Goal: Task Accomplishment & Management: Manage account settings

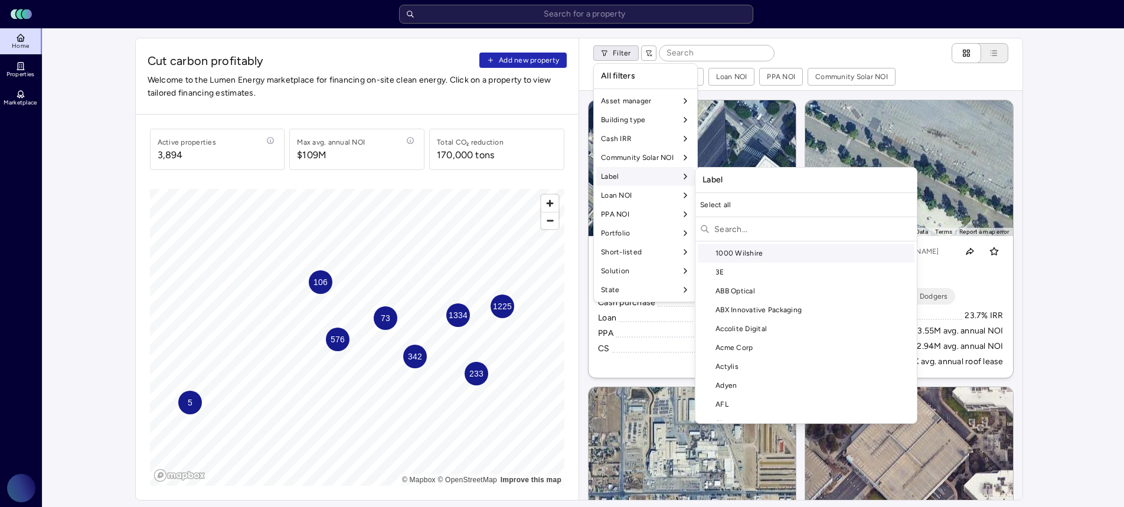
click at [646, 180] on div "Label" at bounding box center [645, 176] width 99 height 19
click at [761, 230] on input "text" at bounding box center [814, 229] width 198 height 19
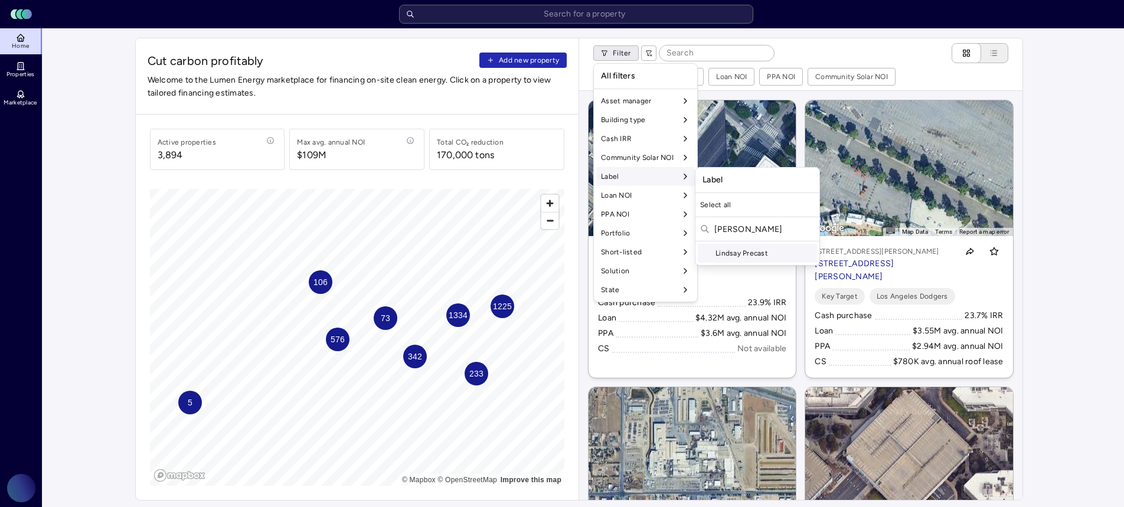
type input "lindsay"
click at [762, 247] on div "Lindsay Precast" at bounding box center [757, 253] width 119 height 19
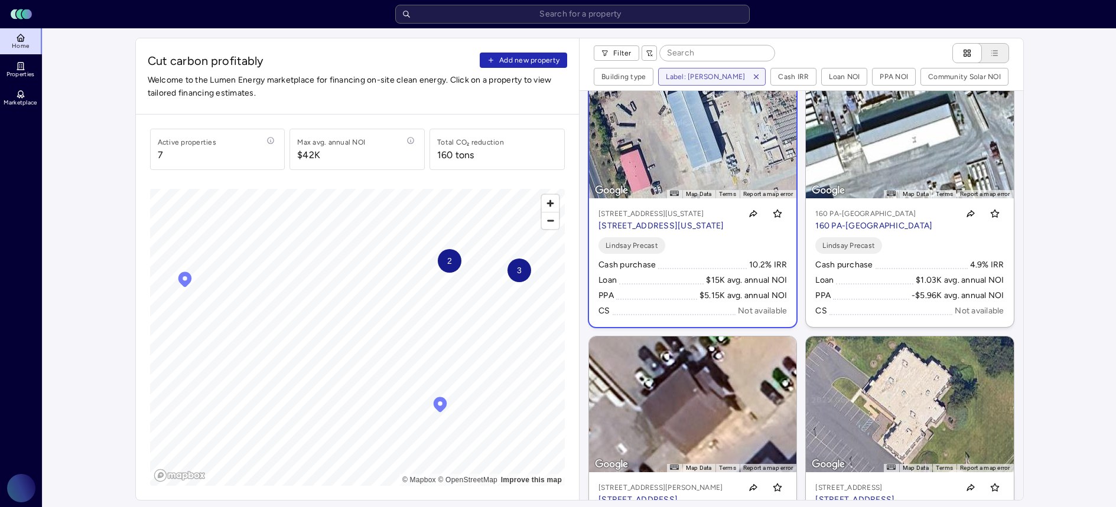
scroll to position [18, 0]
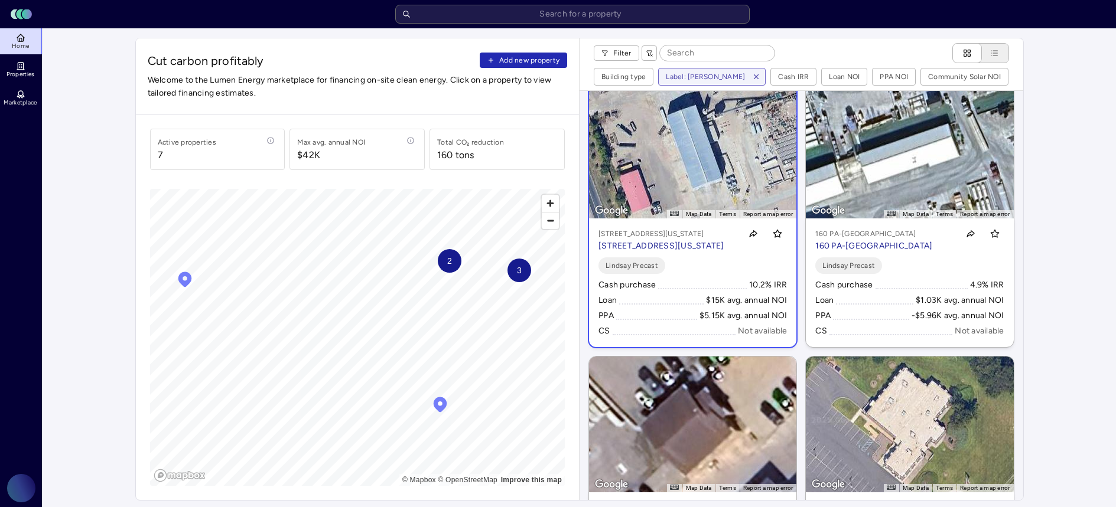
click at [697, 253] on p "[STREET_ADDRESS][US_STATE]" at bounding box center [661, 246] width 126 height 13
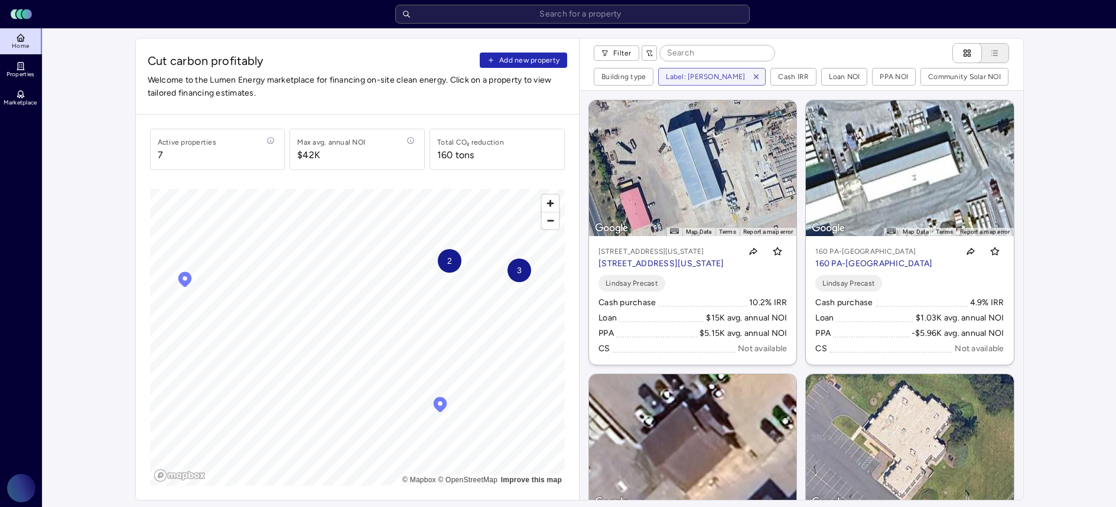
click at [183, 282] on icon "Map marker" at bounding box center [185, 279] width 14 height 15
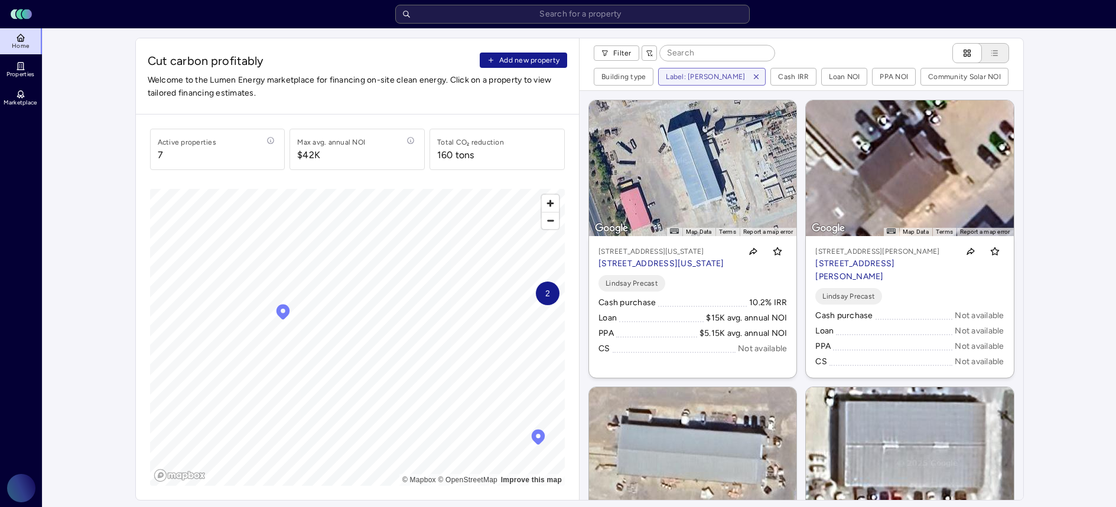
click at [527, 63] on span "Add new property" at bounding box center [529, 60] width 60 height 12
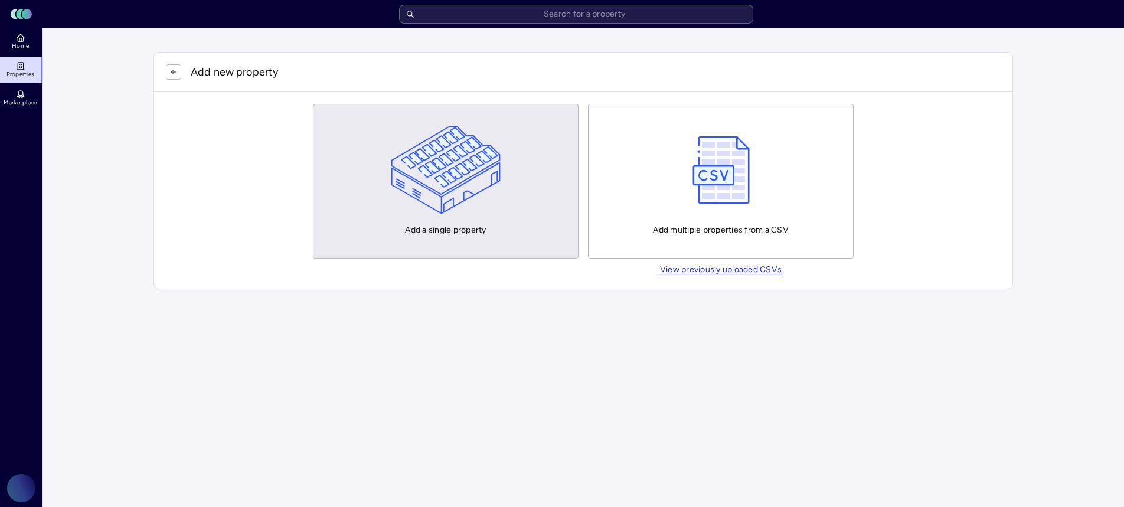
click at [447, 184] on img "button" at bounding box center [446, 170] width 110 height 89
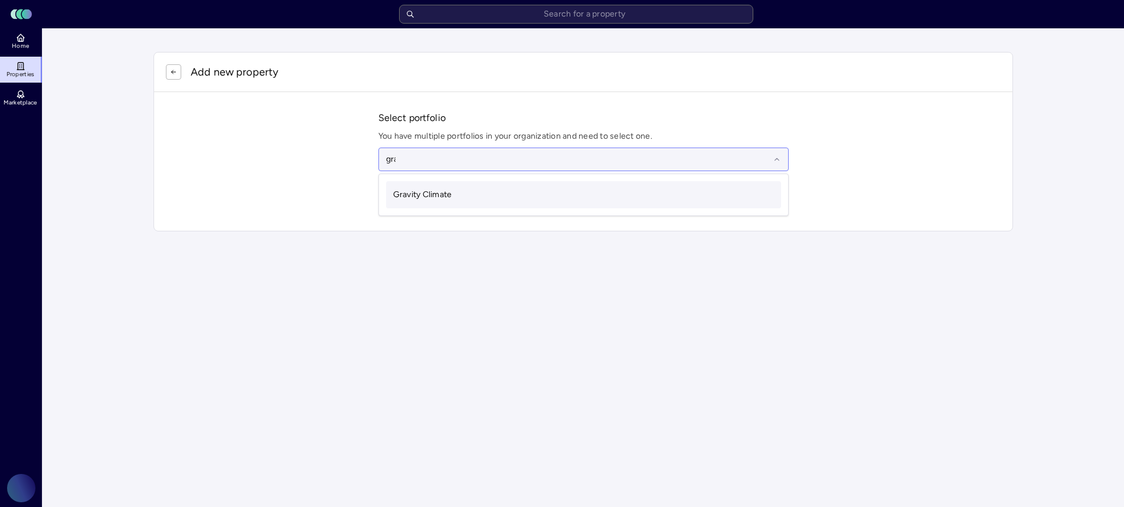
type input "grav"
click at [451, 190] on span "Gravity Climate" at bounding box center [422, 195] width 59 height 10
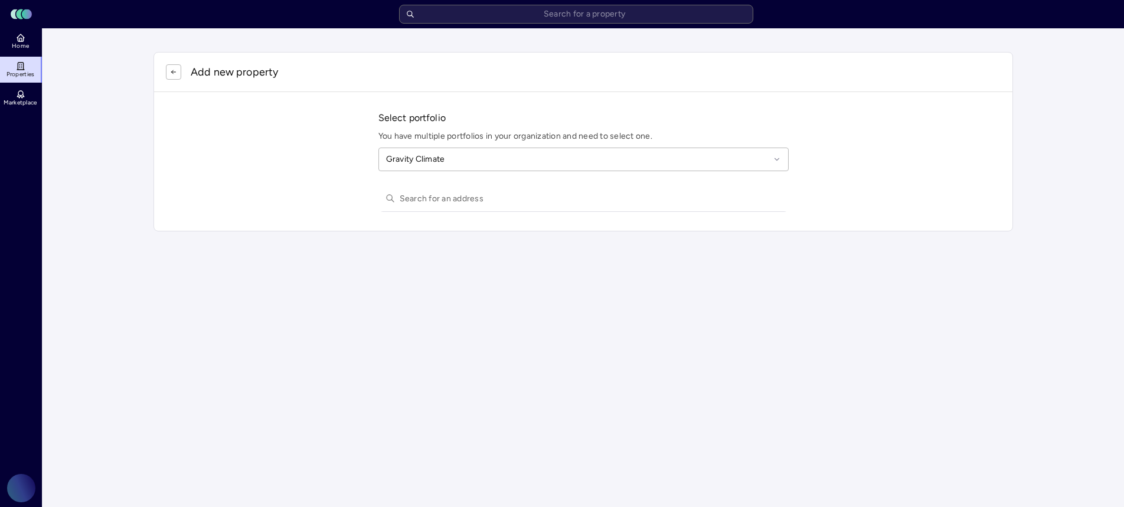
click at [432, 198] on input "text" at bounding box center [591, 198] width 382 height 26
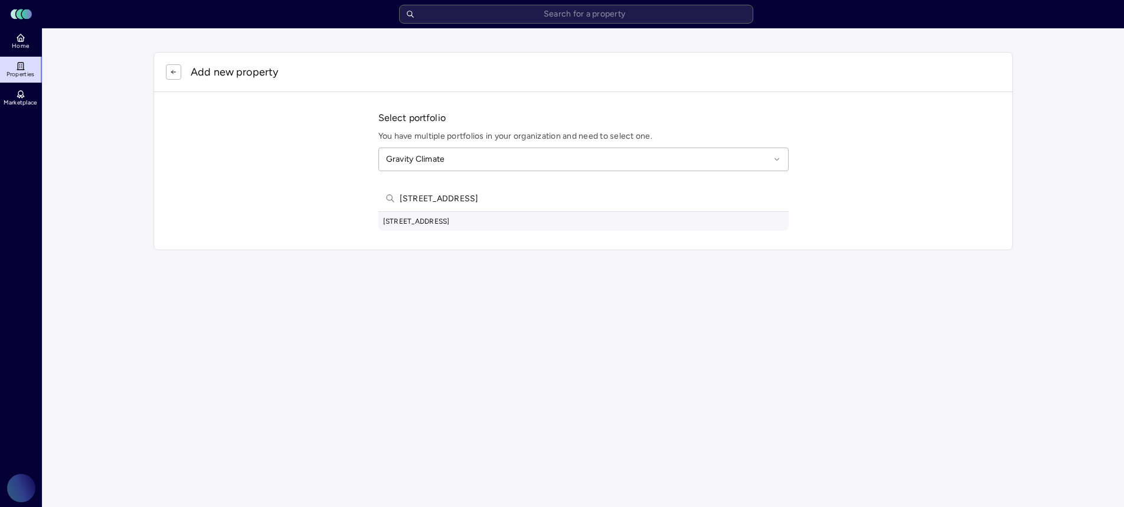
type input "3090 east las vegas stree"
click at [493, 215] on div "3090 East Las Vegas Street, Stratmoor, CO, USA" at bounding box center [584, 221] width 410 height 19
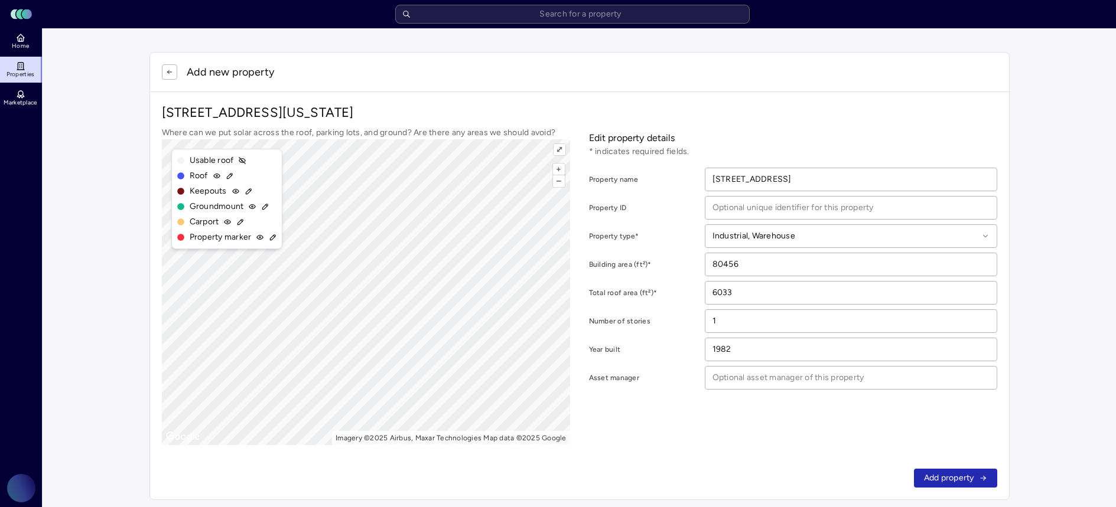
click at [415, 112] on p "3090 E Las Vegas St, Colorado Springs, CO 80906" at bounding box center [579, 113] width 835 height 18
click at [230, 176] on icon at bounding box center [229, 176] width 5 height 5
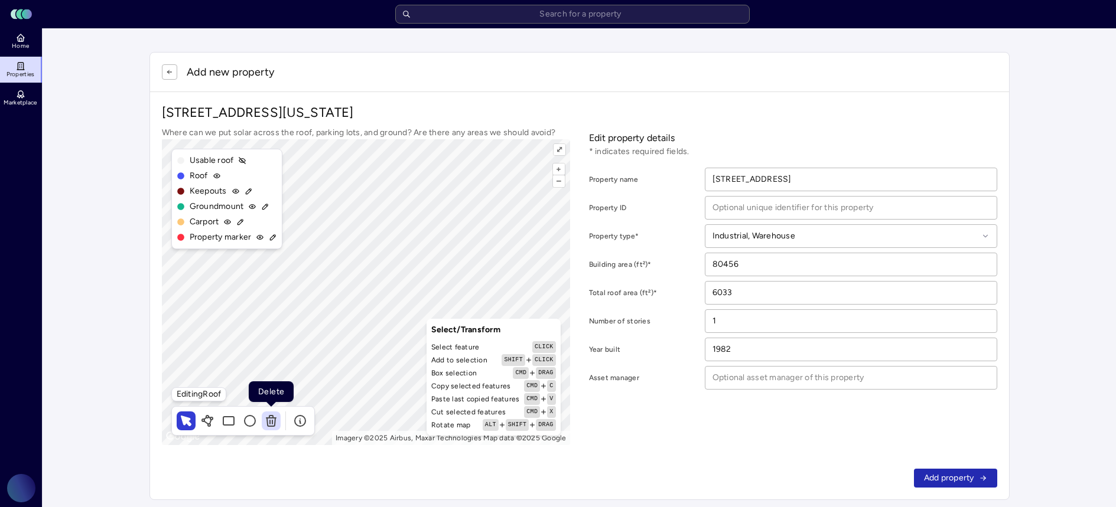
click at [278, 423] on button at bounding box center [271, 421] width 19 height 19
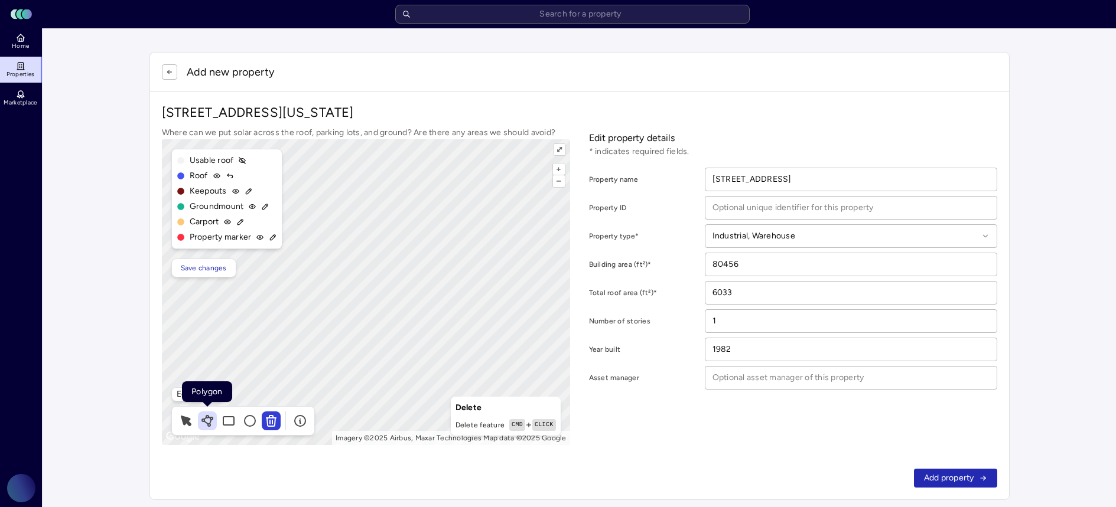
click at [213, 422] on icon at bounding box center [207, 421] width 14 height 14
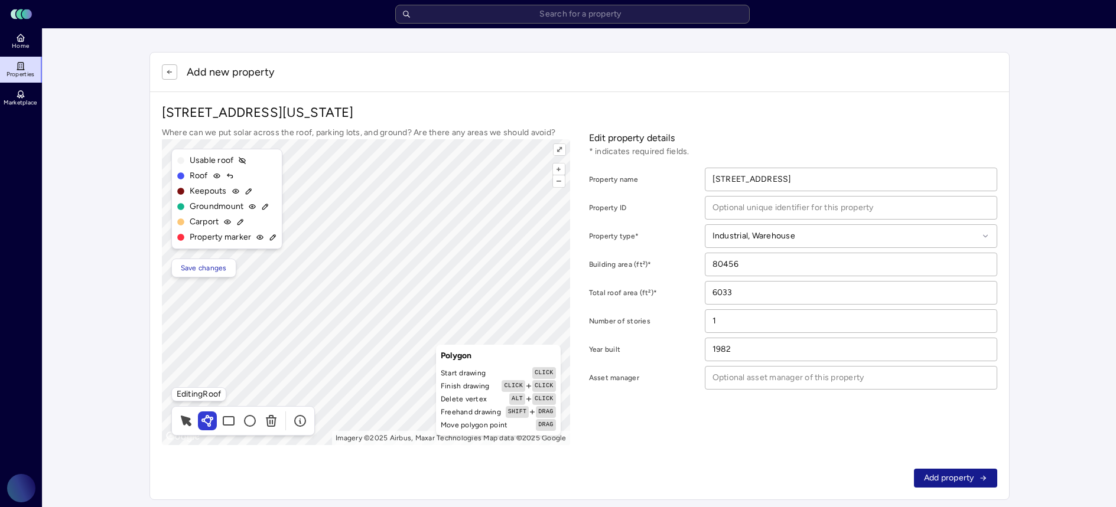
click at [945, 478] on span "Add property" at bounding box center [949, 478] width 50 height 13
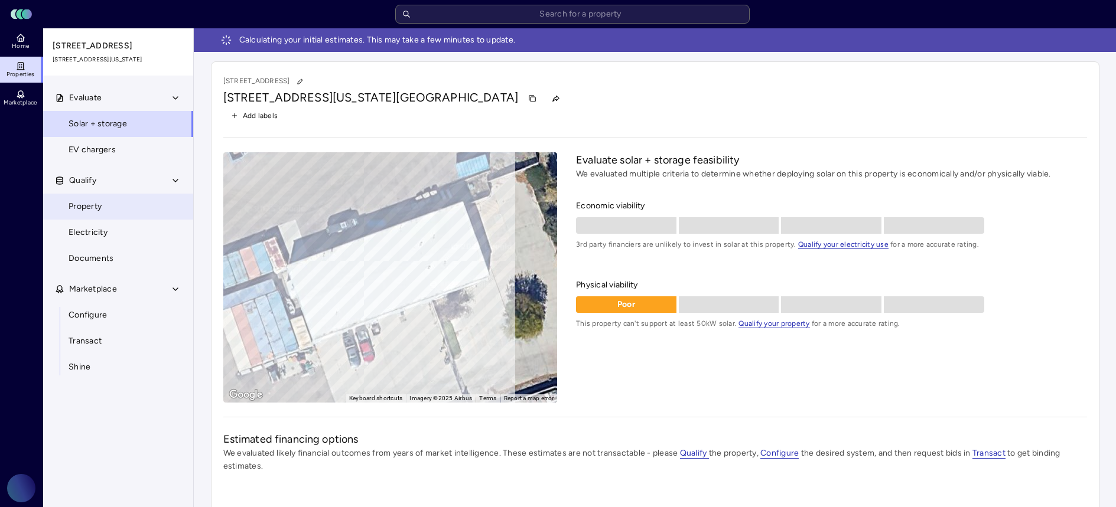
click at [143, 217] on link "Property" at bounding box center [118, 207] width 151 height 26
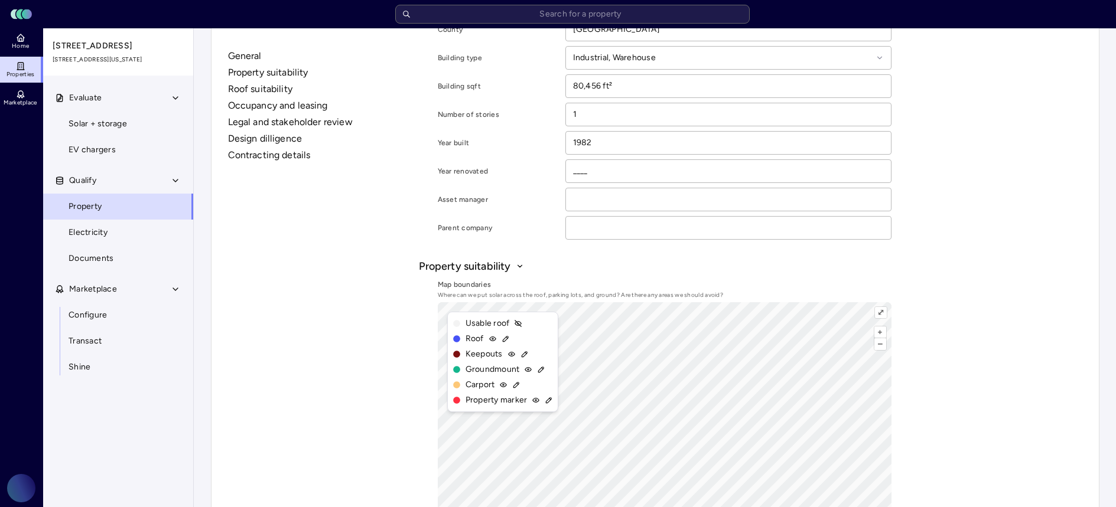
scroll to position [354, 0]
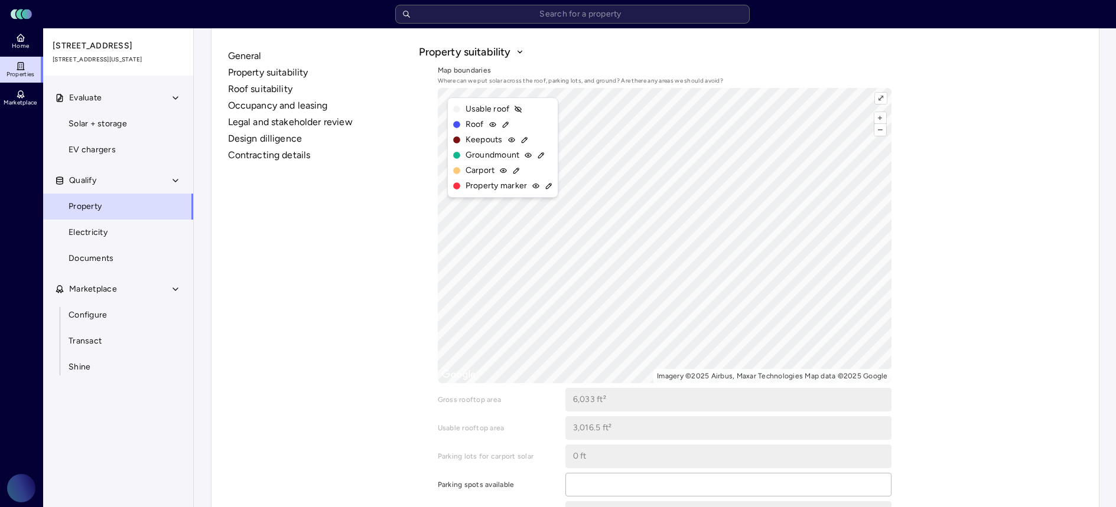
click at [507, 123] on icon at bounding box center [505, 124] width 5 height 5
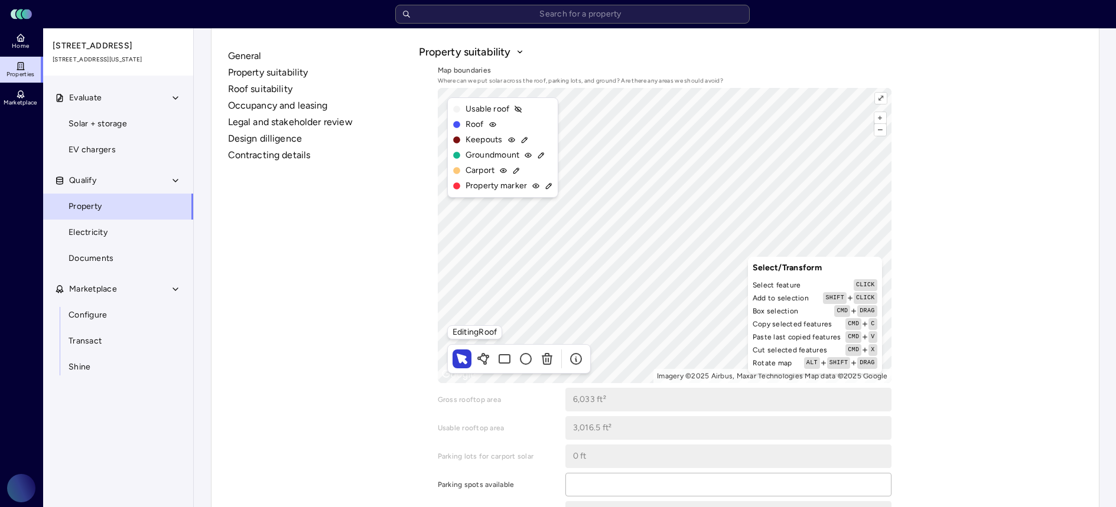
click at [779, 237] on div "+ – ⇧ › Imagery ©2025 Airbus, Maxar Technologies Map data ©2025 Google ⤢" at bounding box center [665, 235] width 454 height 295
click at [552, 356] on icon at bounding box center [547, 359] width 14 height 14
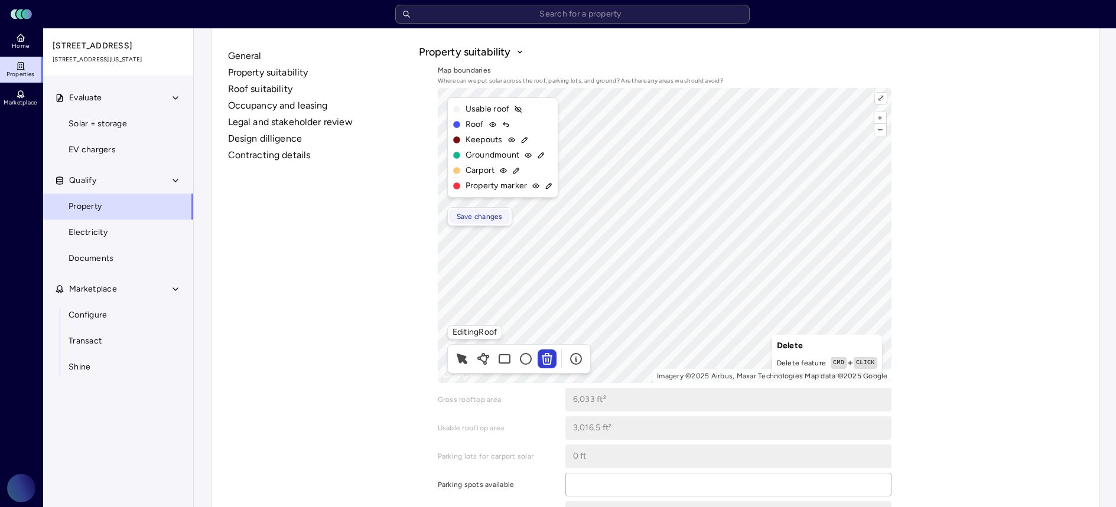
click at [490, 221] on span "Save changes" at bounding box center [480, 217] width 46 height 12
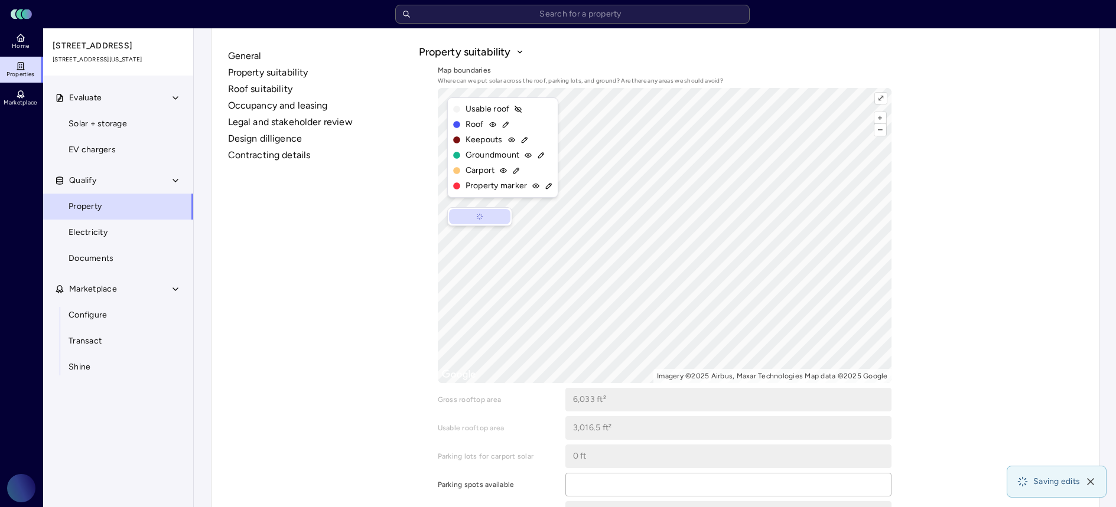
type input "80,456 ft²"
type input "40,228 ft²"
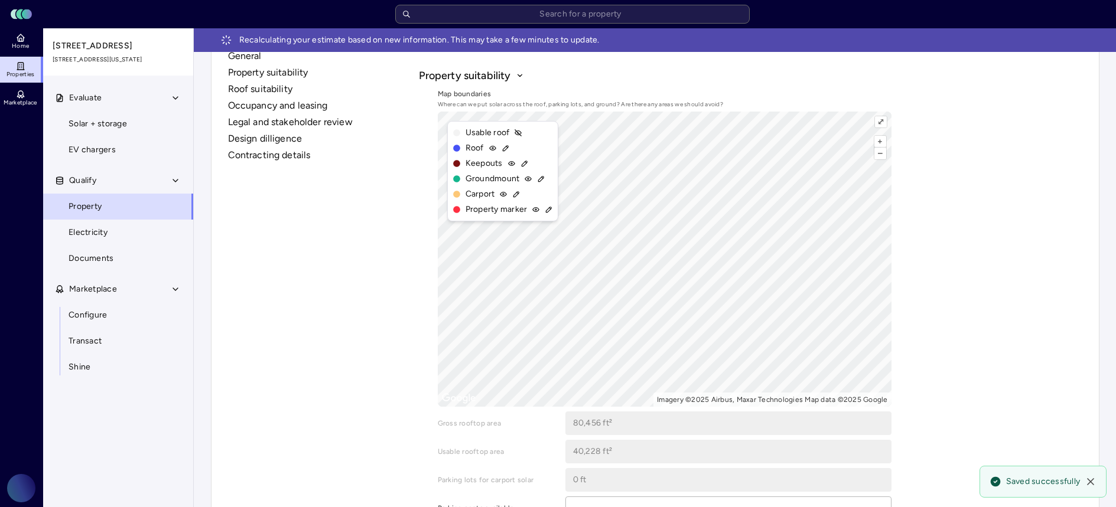
click at [504, 147] on icon at bounding box center [505, 148] width 5 height 5
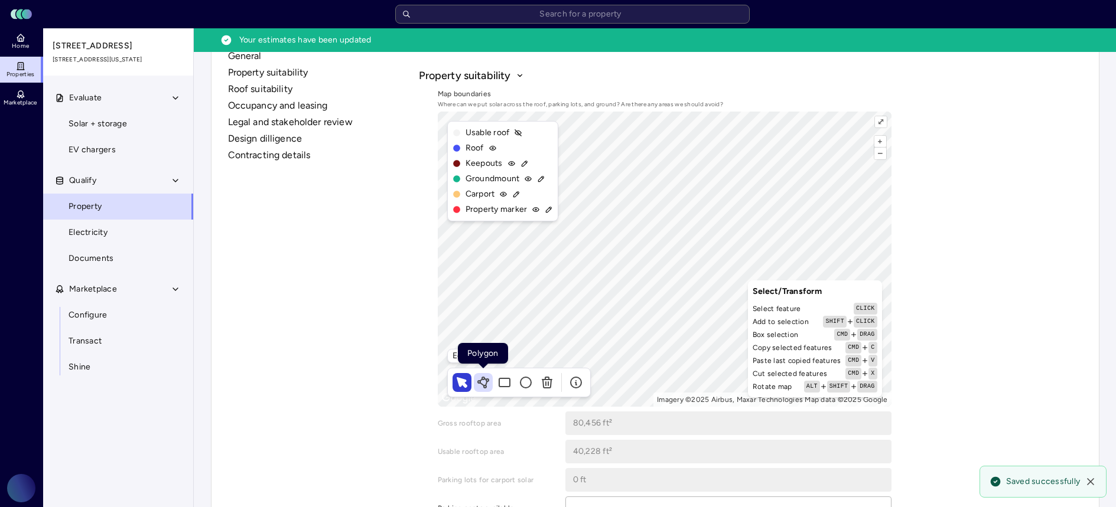
click at [486, 381] on icon at bounding box center [487, 380] width 2 height 2
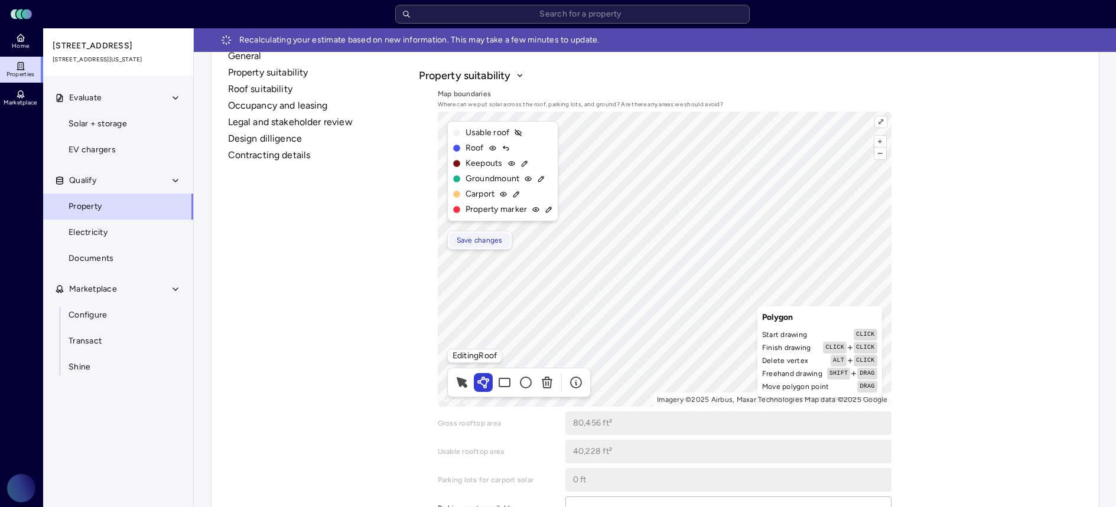
click at [495, 244] on span "Save changes" at bounding box center [480, 240] width 46 height 12
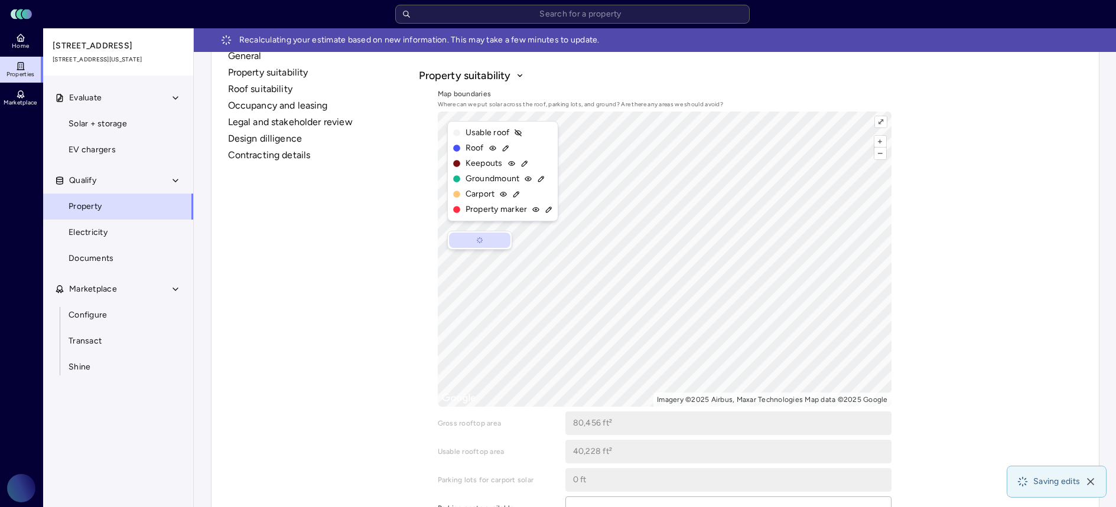
type input "24,795.23 ft²"
type input "12,397.61 ft²"
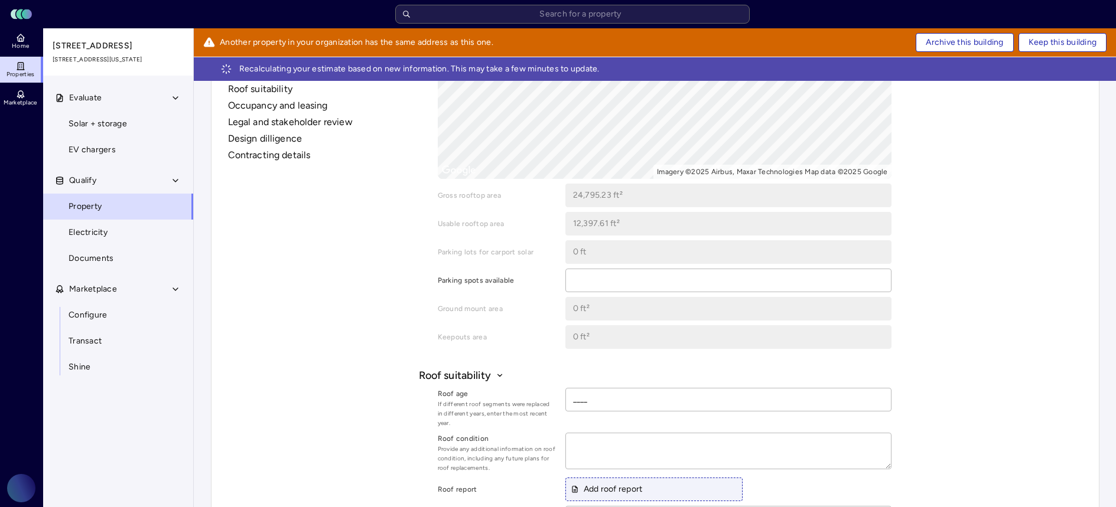
scroll to position [614, 0]
click at [152, 128] on link "Solar + storage" at bounding box center [118, 124] width 151 height 26
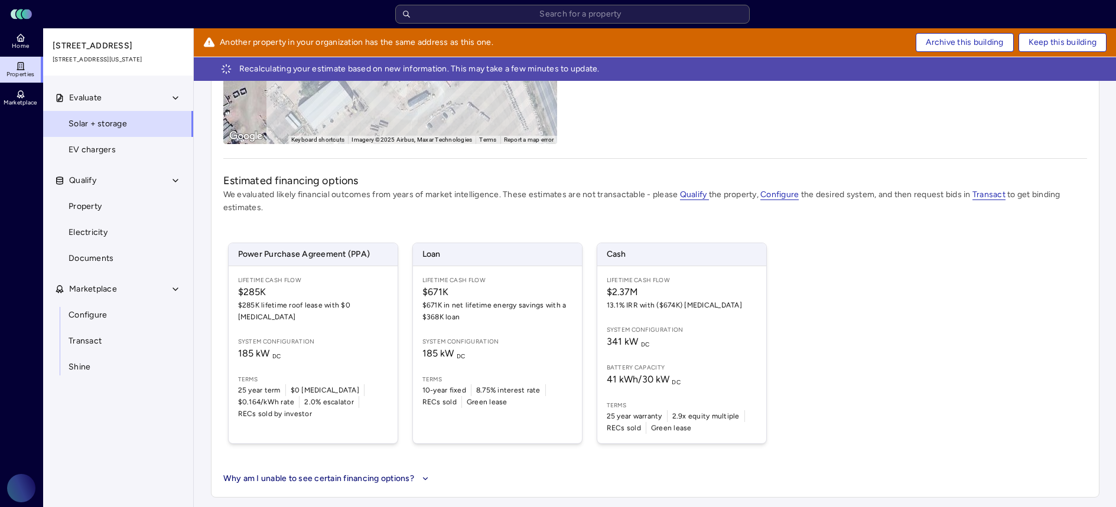
click at [834, 239] on div "Power Purchase Agreement (PPA) Lifetime Cash Flow $285K $285K lifetime roof lea…" at bounding box center [654, 344] width 863 height 230
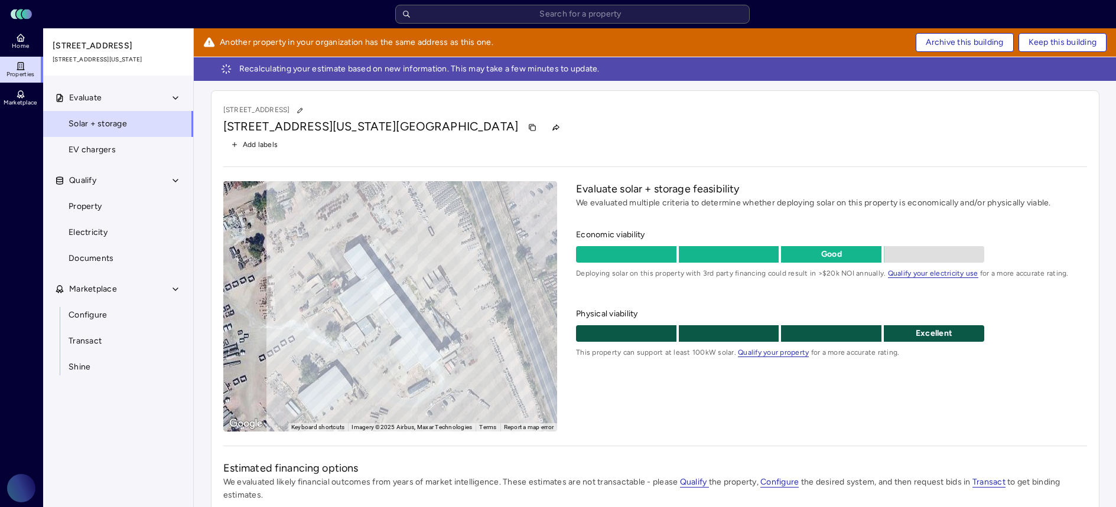
click at [878, 161] on div "3090 E Las Vegas St 3090 E Las Vegas St, Colorado Springs, CO 80906 Add labels …" at bounding box center [655, 437] width 888 height 695
click at [753, 151] on div "Add labels" at bounding box center [654, 144] width 863 height 15
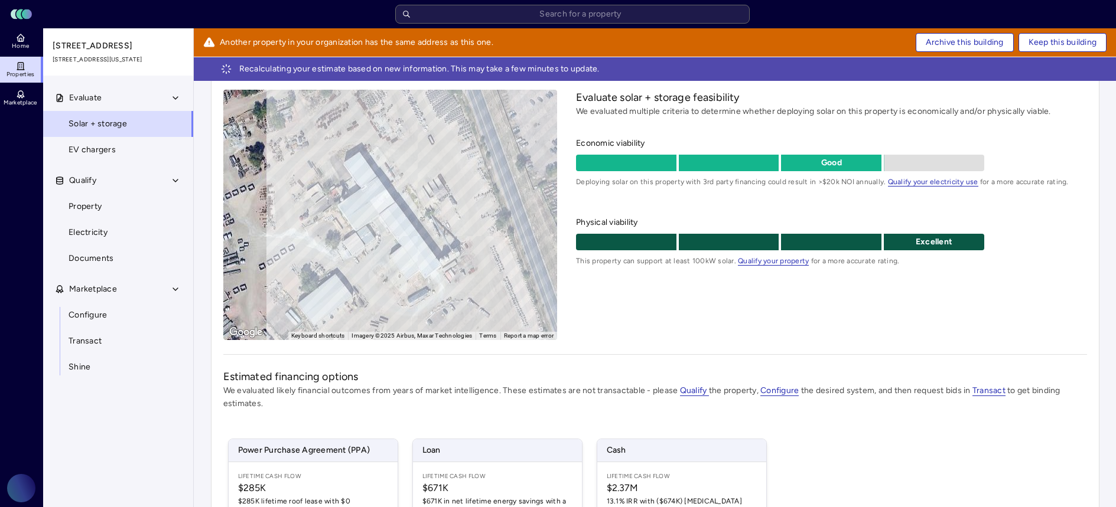
scroll to position [109, 0]
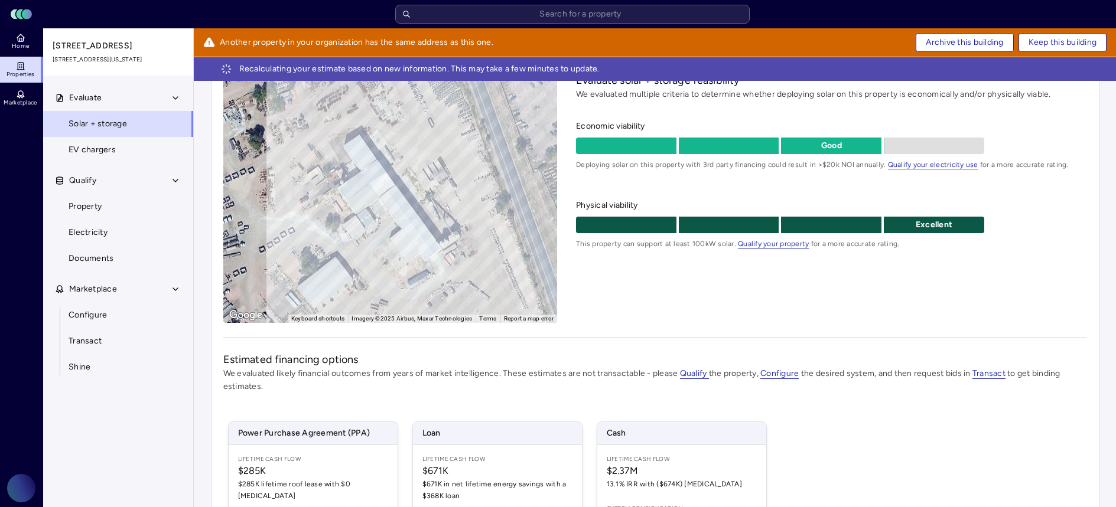
click at [855, 325] on div "3090 E Las Vegas St 3090 E Las Vegas St, Colorado Springs, CO 80906 Add labels …" at bounding box center [655, 329] width 888 height 695
click at [920, 304] on div "Evaluate solar + storage feasibility We evaluated multiple criteria to determin…" at bounding box center [831, 198] width 510 height 250
click at [932, 299] on div "Evaluate solar + storage feasibility We evaluated multiple criteria to determin…" at bounding box center [831, 198] width 510 height 250
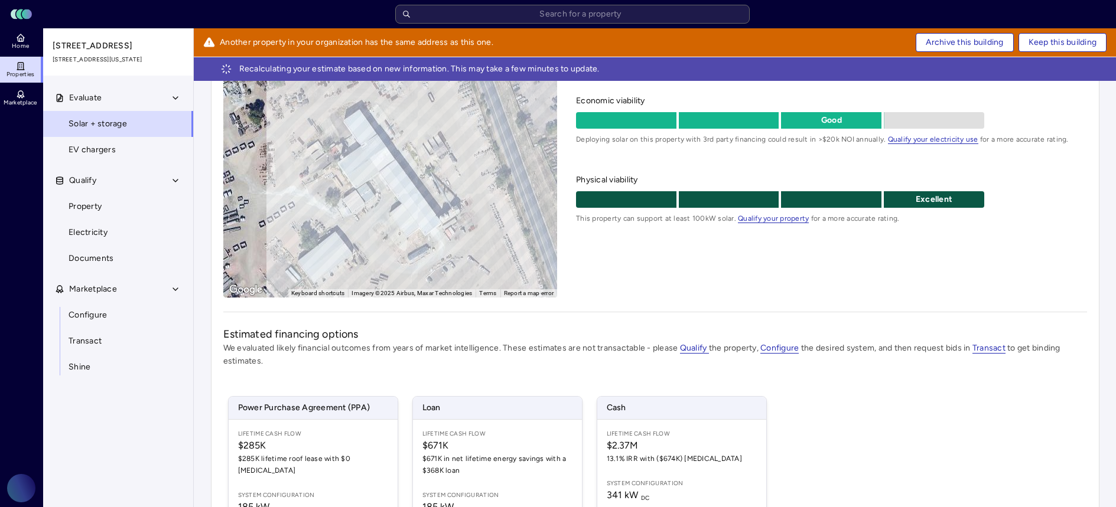
scroll to position [136, 0]
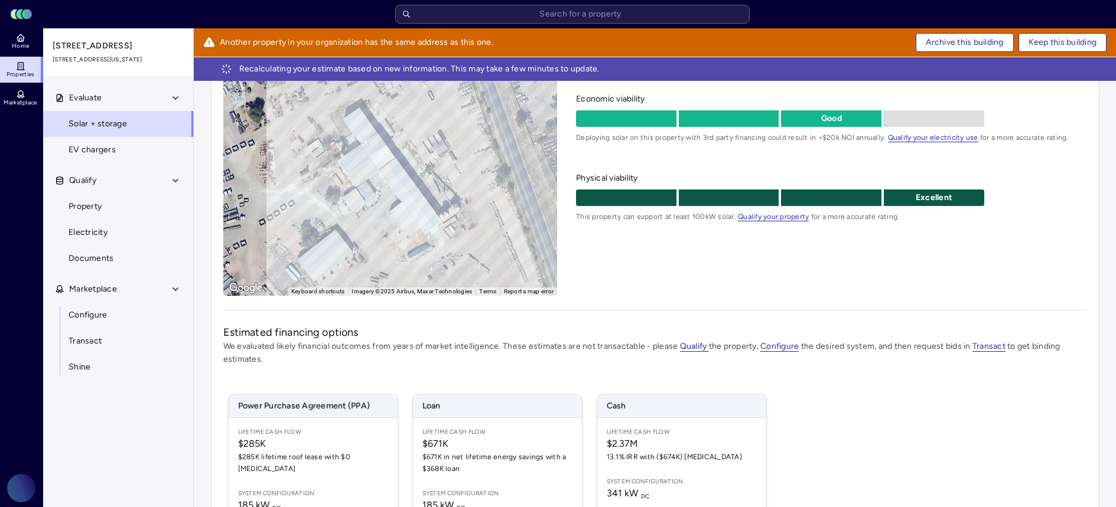
click at [990, 269] on div "Evaluate solar + storage feasibility We evaluated multiple criteria to determin…" at bounding box center [831, 170] width 510 height 250
click at [1044, 194] on div "Excellent" at bounding box center [831, 198] width 510 height 17
click at [1039, 198] on div "Excellent" at bounding box center [831, 198] width 510 height 17
click at [1057, 197] on div "Excellent" at bounding box center [831, 198] width 510 height 17
click at [1074, 177] on span "Physical viability" at bounding box center [831, 178] width 510 height 13
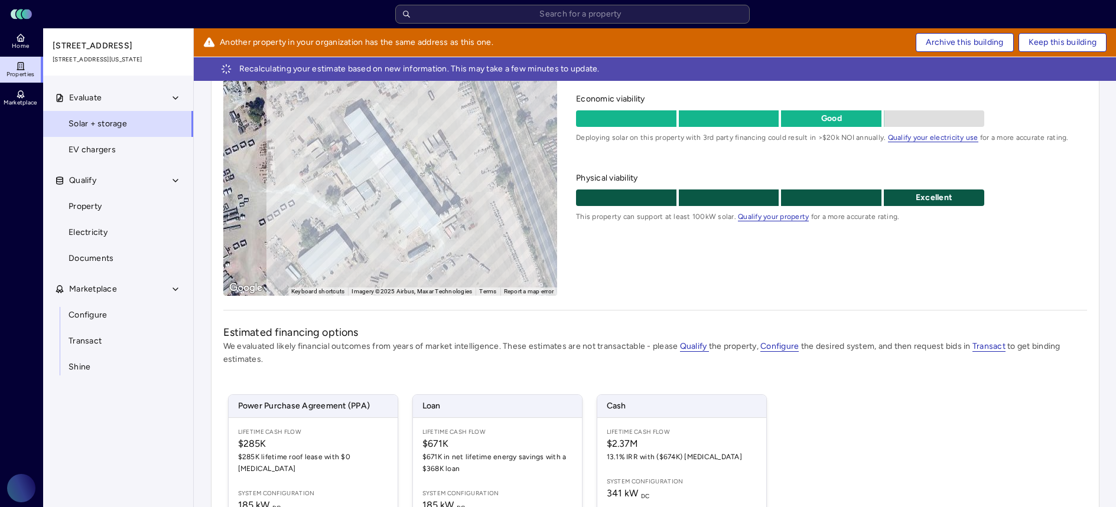
click at [1078, 150] on div "Economic viability Good Deploying solar on this property with 3rd party financi…" at bounding box center [831, 158] width 510 height 130
click at [1084, 125] on div "Good" at bounding box center [831, 118] width 510 height 17
click at [1084, 99] on span "Economic viability" at bounding box center [831, 99] width 510 height 13
click at [1034, 97] on span "Economic viability" at bounding box center [831, 99] width 510 height 13
click at [1052, 105] on span "Economic viability" at bounding box center [831, 99] width 510 height 13
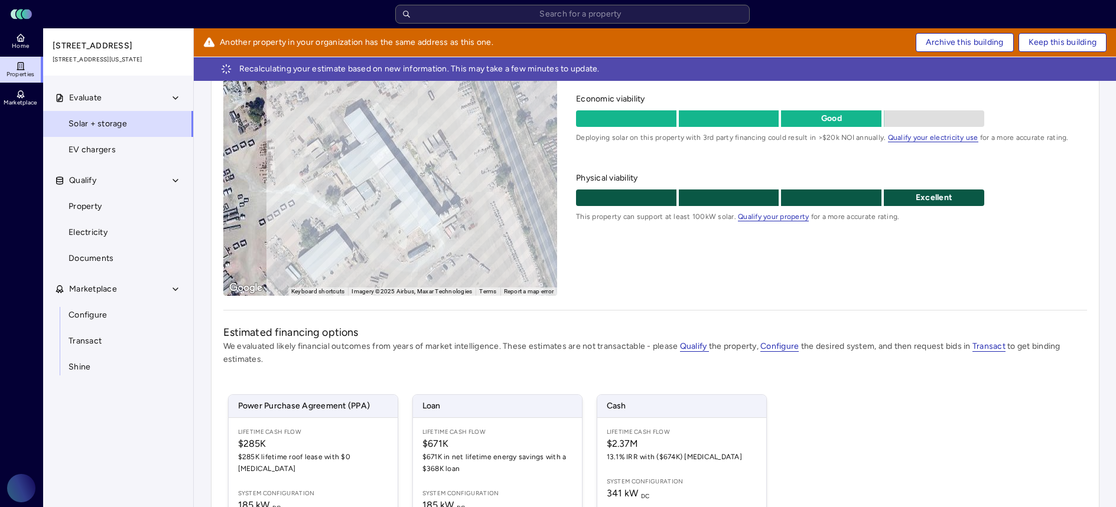
click at [1094, 105] on div "3090 E Las Vegas St 3090 E Las Vegas St, Colorado Springs, CO 80906 Add labels …" at bounding box center [655, 302] width 888 height 695
click at [1094, 89] on div "3090 E Las Vegas St 3090 E Las Vegas St, Colorado Springs, CO 80906 Add labels …" at bounding box center [655, 302] width 888 height 695
click at [1075, 210] on div "Physical viability Excellent This property can support at least 100kW solar. Qu…" at bounding box center [831, 197] width 510 height 51
click at [1077, 265] on div "Evaluate solar + storage feasibility We evaluated multiple criteria to determin…" at bounding box center [831, 170] width 510 height 250
click at [1081, 288] on div "Evaluate solar + storage feasibility We evaluated multiple criteria to determin…" at bounding box center [831, 170] width 510 height 250
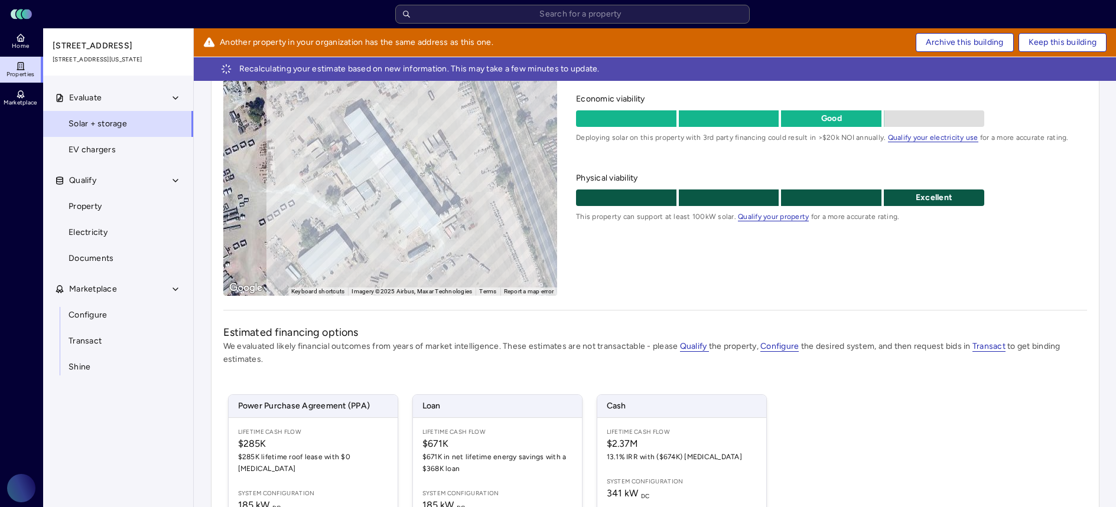
click at [1031, 223] on div "Evaluate solar + storage feasibility We evaluated multiple criteria to determin…" at bounding box center [831, 170] width 510 height 250
click at [1039, 195] on div "Excellent" at bounding box center [831, 198] width 510 height 17
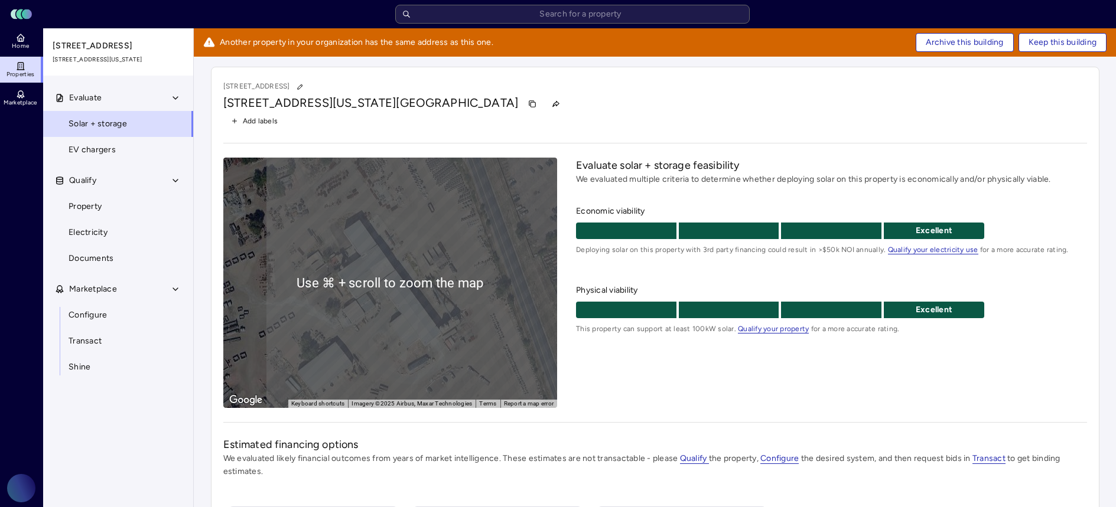
scroll to position [211, 0]
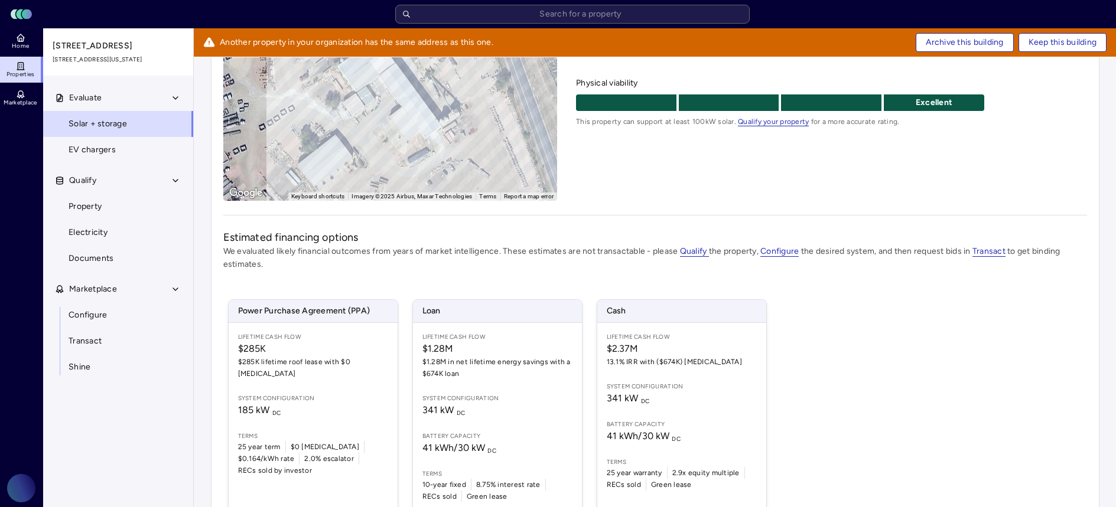
click at [632, 177] on div "Evaluate solar + storage feasibility We evaluated multiple criteria to determin…" at bounding box center [831, 75] width 510 height 250
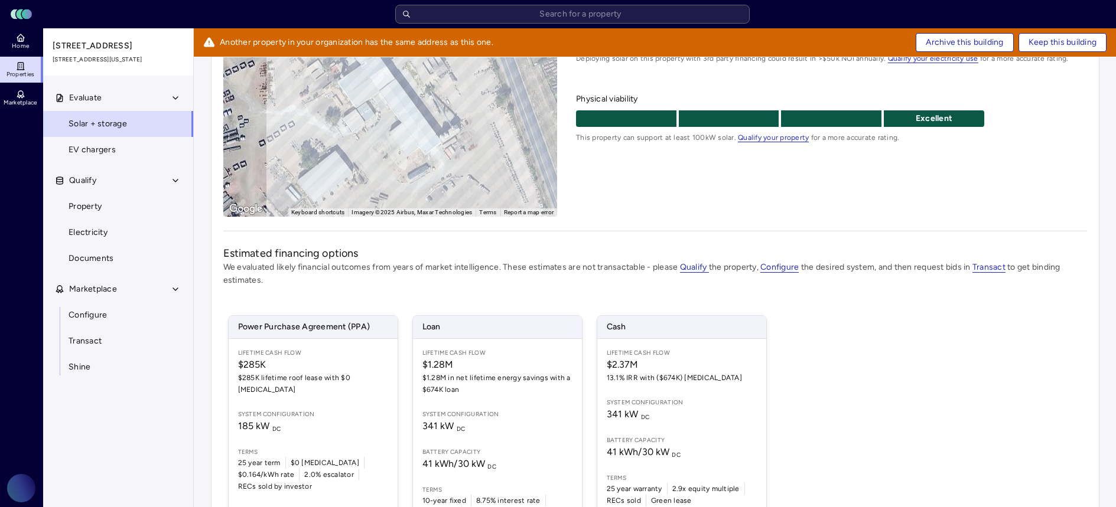
scroll to position [193, 0]
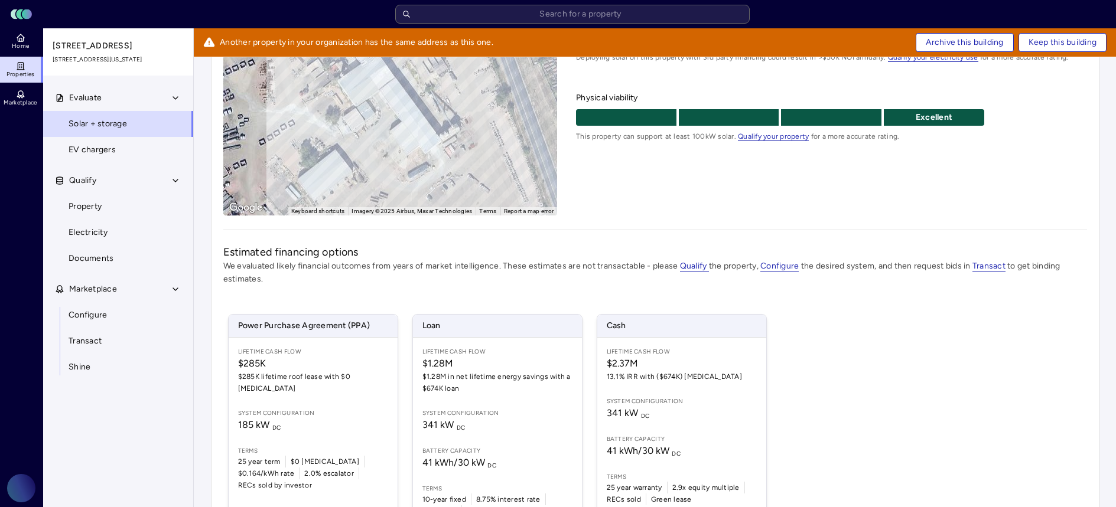
click at [614, 194] on div "Evaluate solar + storage feasibility We evaluated multiple criteria to determin…" at bounding box center [831, 90] width 510 height 250
click at [606, 184] on div "Evaluate solar + storage feasibility We evaluated multiple criteria to determin…" at bounding box center [831, 90] width 510 height 250
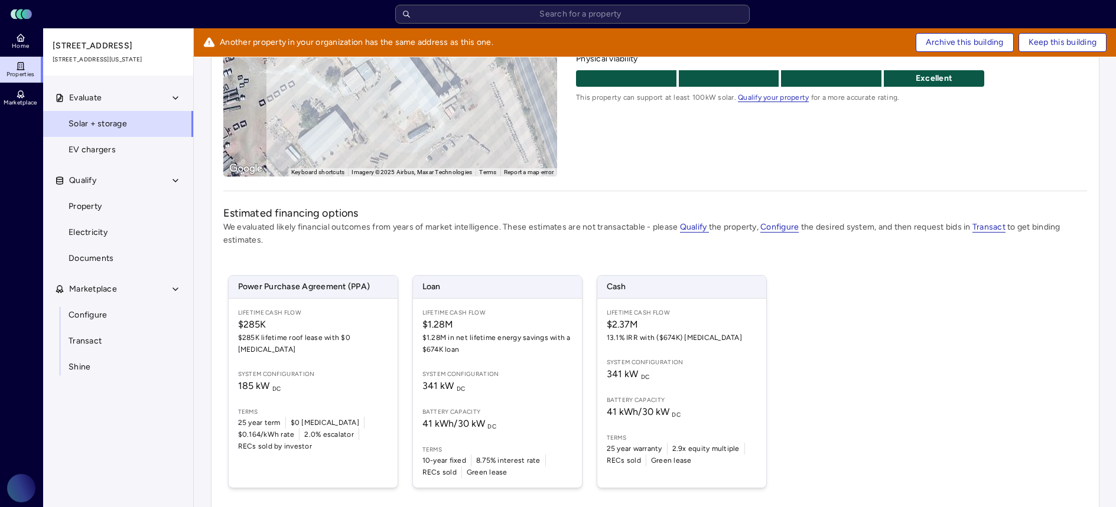
scroll to position [126, 0]
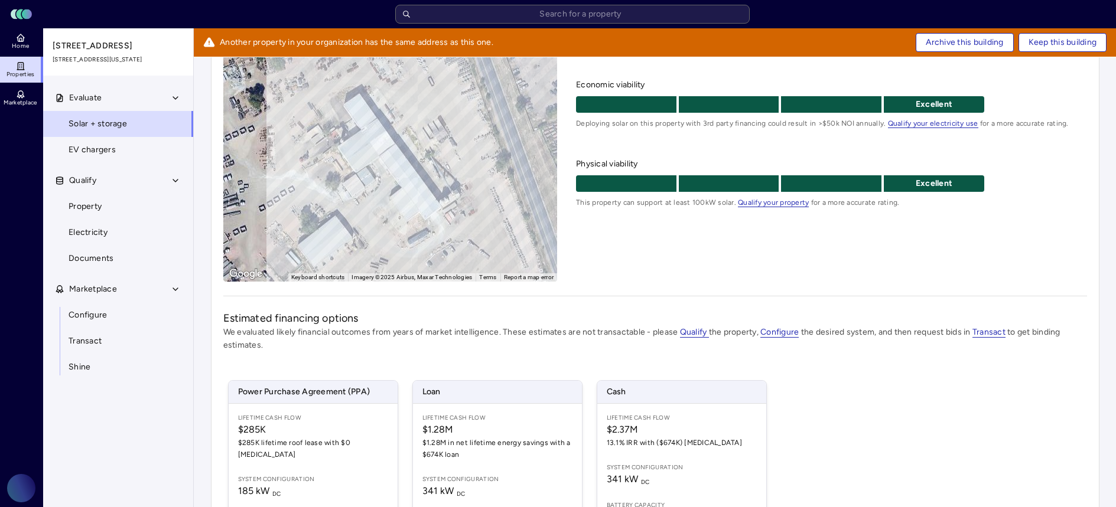
click at [596, 242] on div "Evaluate solar + storage feasibility We evaluated multiple criteria to determin…" at bounding box center [831, 156] width 510 height 250
click at [797, 246] on div "Evaluate solar + storage feasibility We evaluated multiple criteria to determin…" at bounding box center [831, 156] width 510 height 250
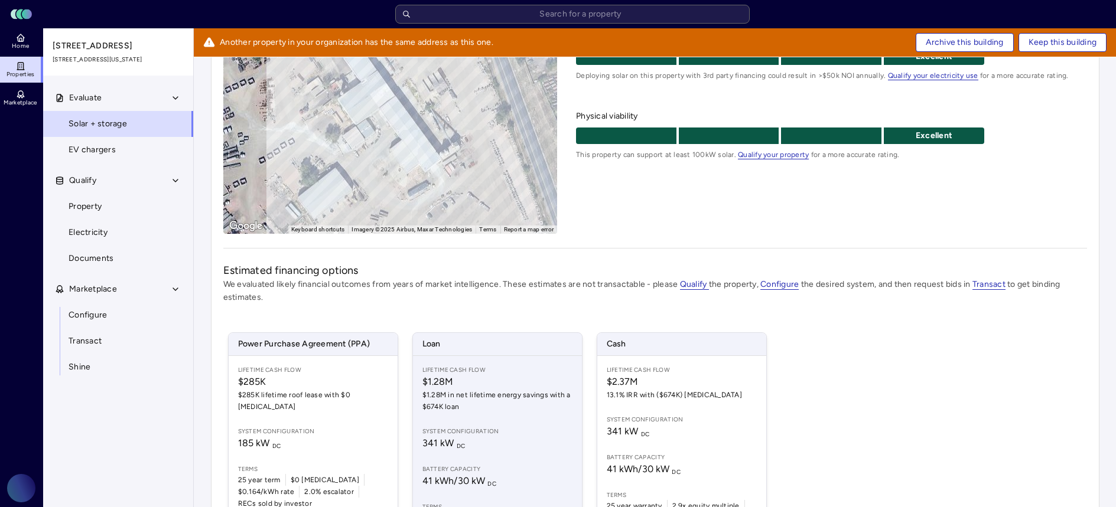
scroll to position [276, 0]
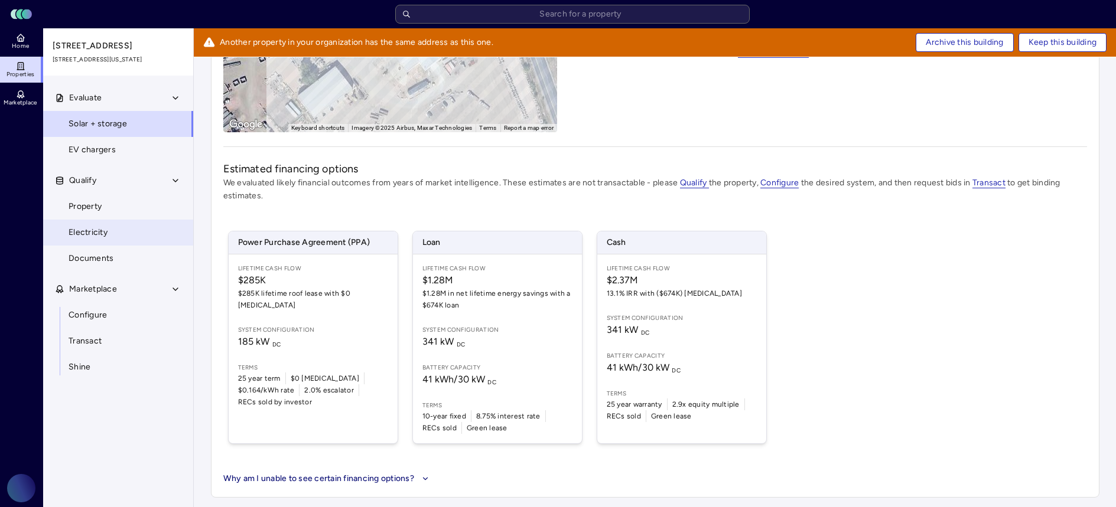
click at [156, 243] on link "Electricity" at bounding box center [118, 233] width 151 height 26
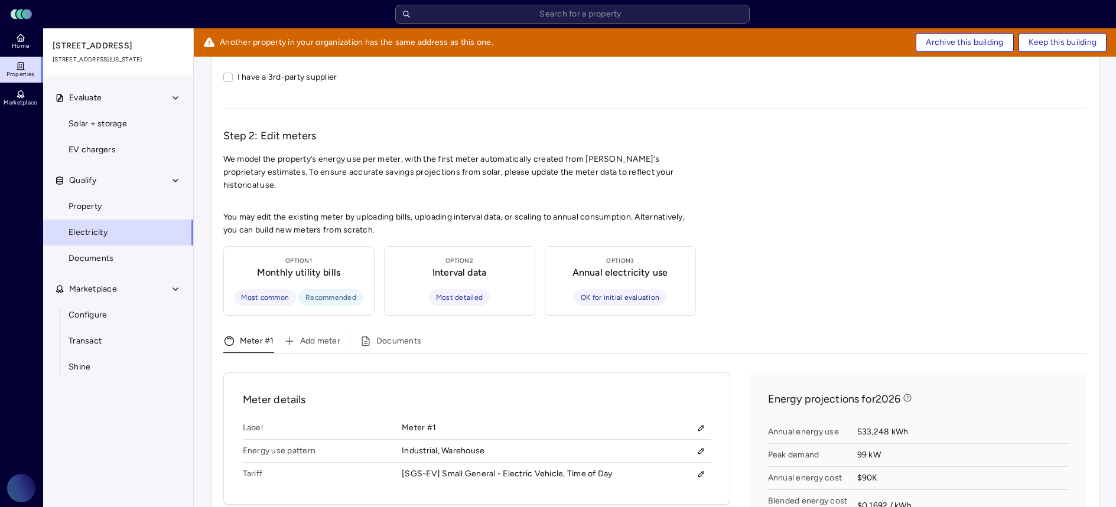
scroll to position [339, 0]
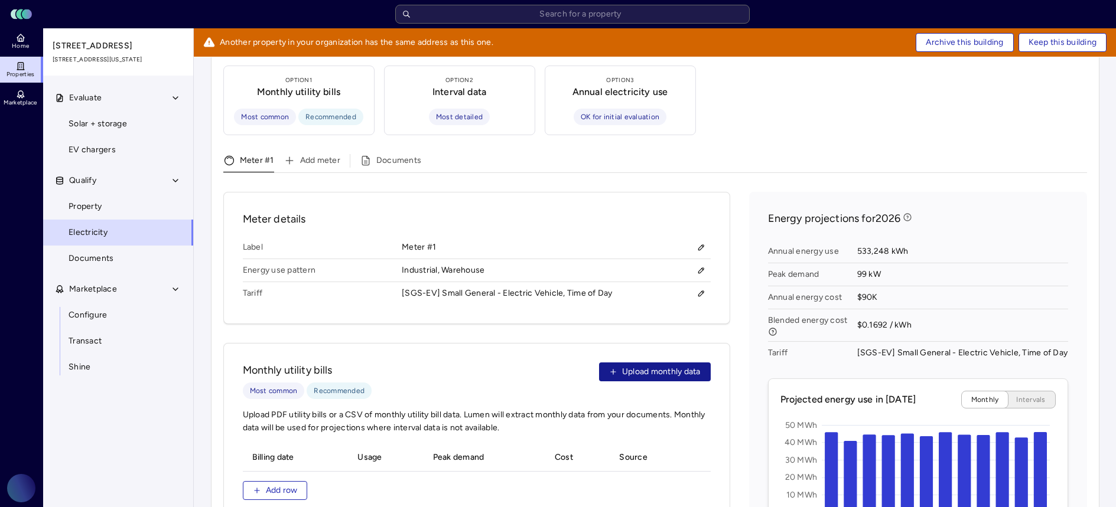
click at [677, 366] on span "Upload monthly data" at bounding box center [661, 372] width 79 height 13
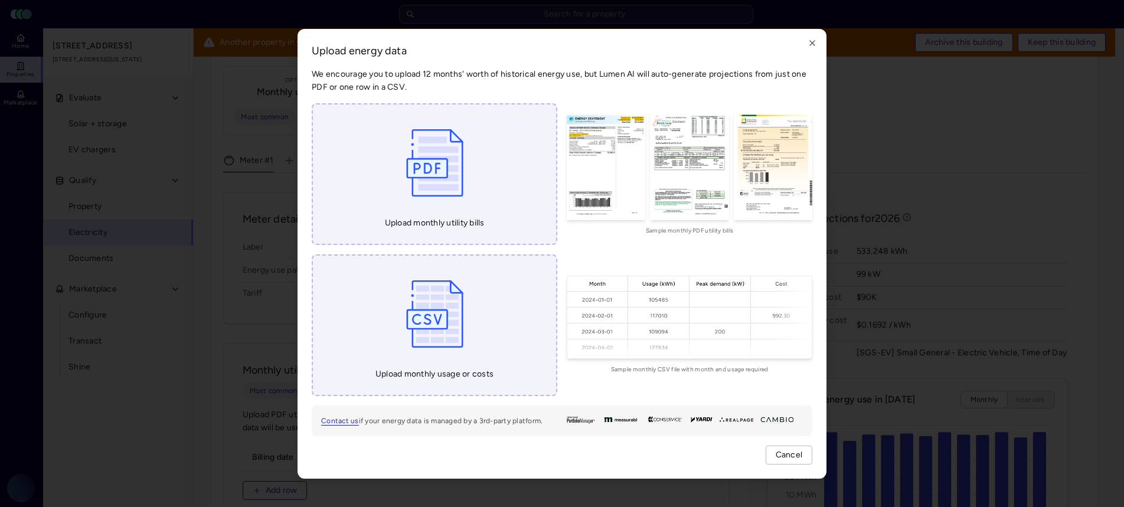
click at [414, 192] on img at bounding box center [434, 163] width 69 height 89
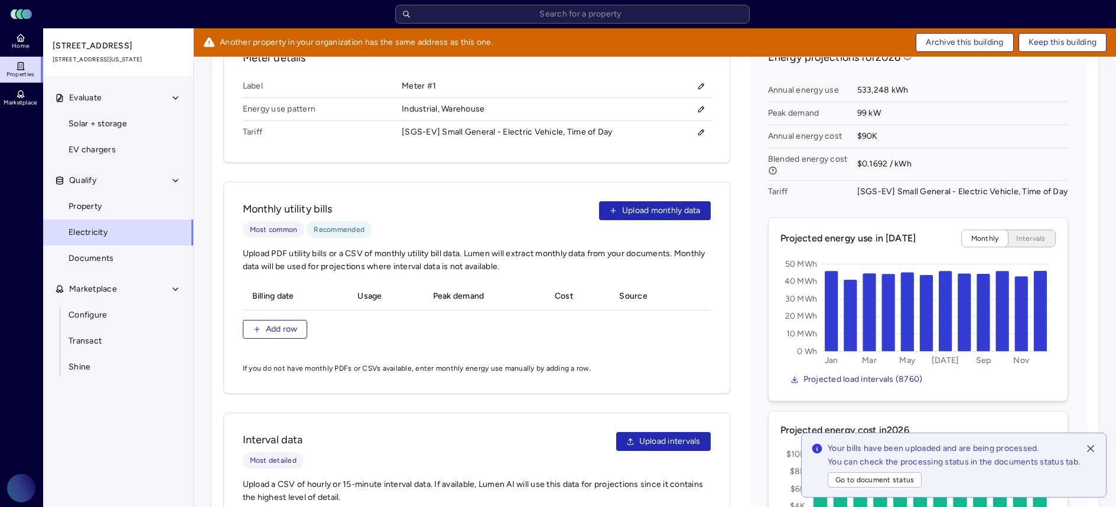
scroll to position [500, 0]
click at [128, 135] on link "Solar + storage" at bounding box center [118, 124] width 151 height 26
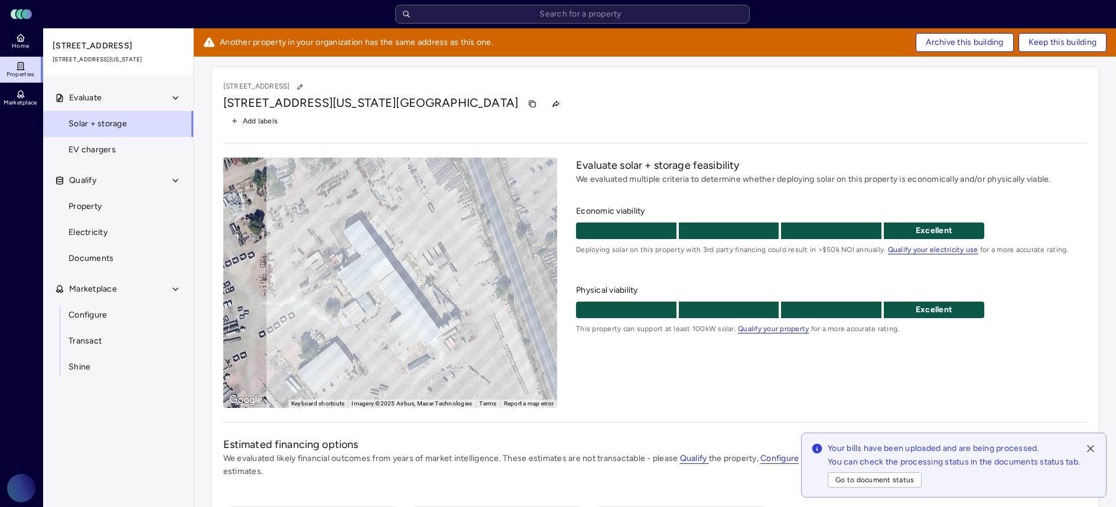
click at [1088, 452] on icon at bounding box center [1090, 449] width 12 height 12
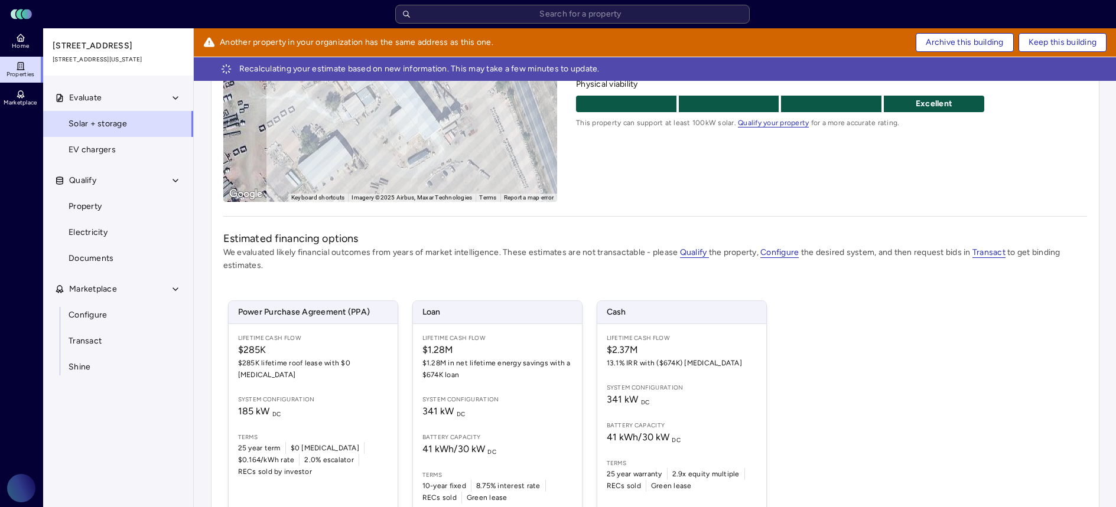
scroll to position [144, 0]
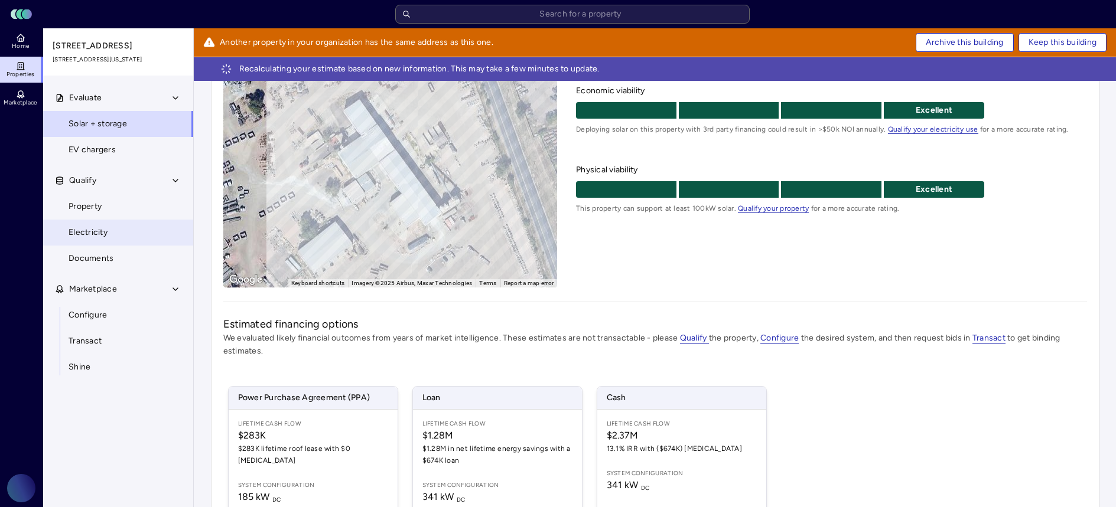
click at [139, 236] on link "Electricity" at bounding box center [118, 233] width 151 height 26
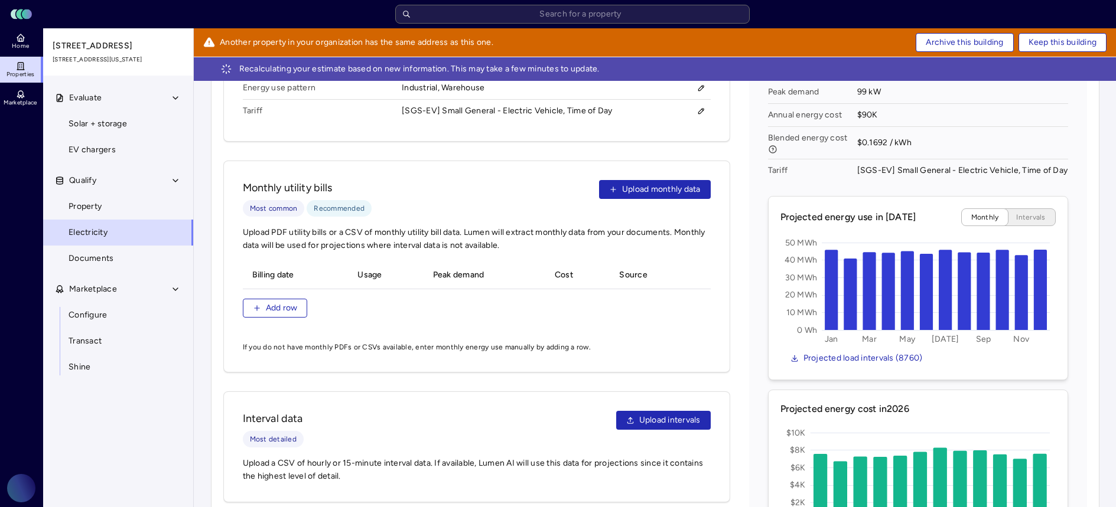
scroll to position [547, 0]
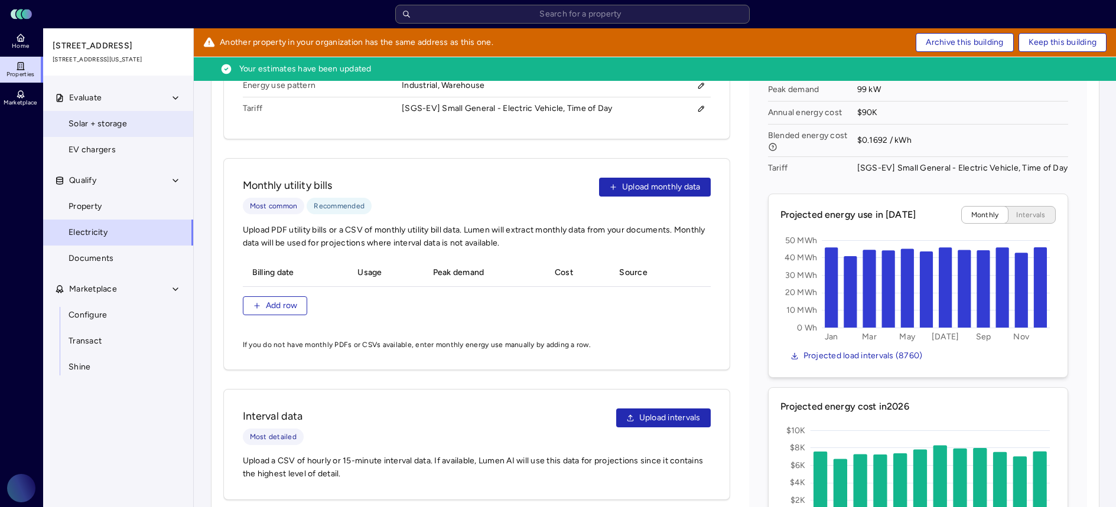
click at [158, 127] on link "Solar + storage" at bounding box center [118, 124] width 151 height 26
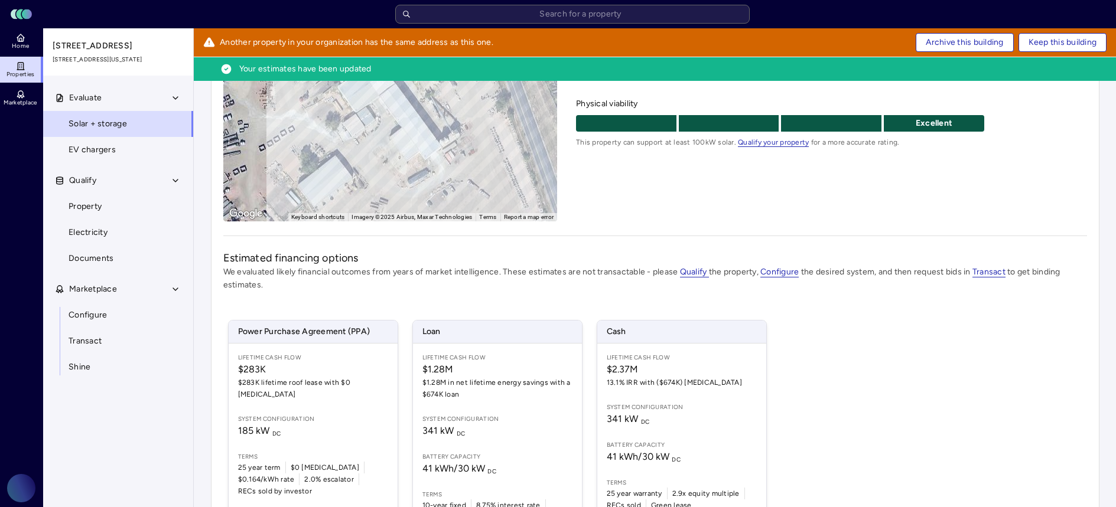
scroll to position [212, 0]
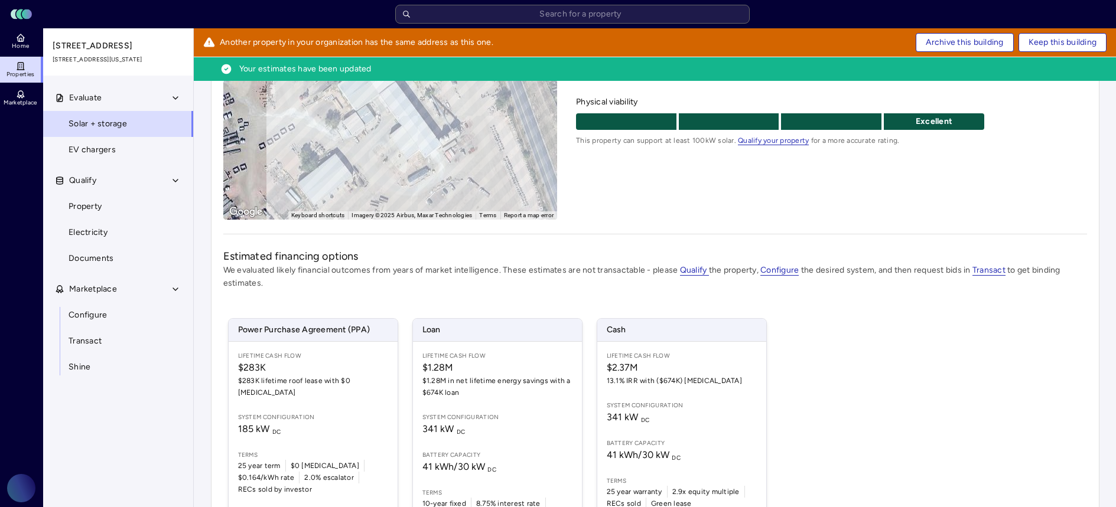
click at [869, 348] on div "Power Purchase Agreement (PPA) Lifetime Cash Flow $283K $283K lifetime roof lea…" at bounding box center [654, 425] width 863 height 242
click at [928, 343] on div "Power Purchase Agreement (PPA) Lifetime Cash Flow $283K $283K lifetime roof lea…" at bounding box center [654, 425] width 863 height 242
click at [885, 332] on div "Power Purchase Agreement (PPA) Lifetime Cash Flow $283K $283K lifetime roof lea…" at bounding box center [654, 425] width 863 height 242
click at [847, 331] on div "Power Purchase Agreement (PPA) Lifetime Cash Flow $283K $283K lifetime roof lea…" at bounding box center [654, 425] width 863 height 242
click at [815, 330] on div "Power Purchase Agreement (PPA) Lifetime Cash Flow $283K $283K lifetime roof lea…" at bounding box center [654, 425] width 863 height 242
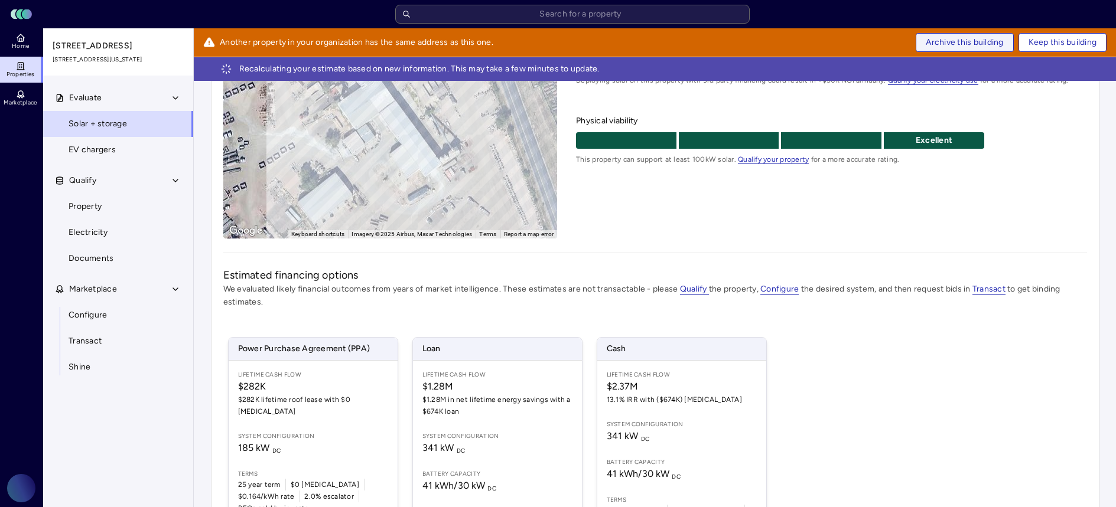
scroll to position [216, 0]
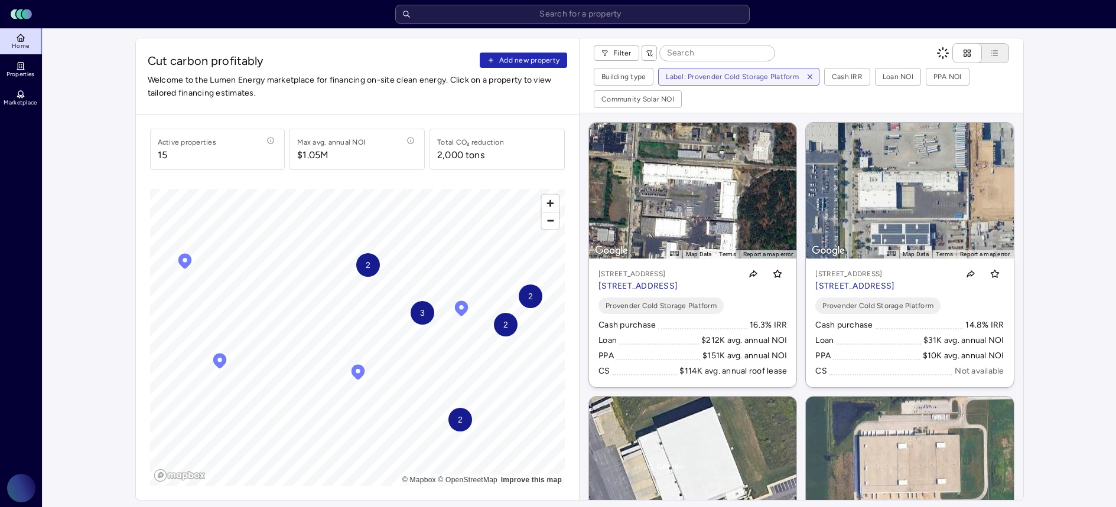
scroll to position [768, 0]
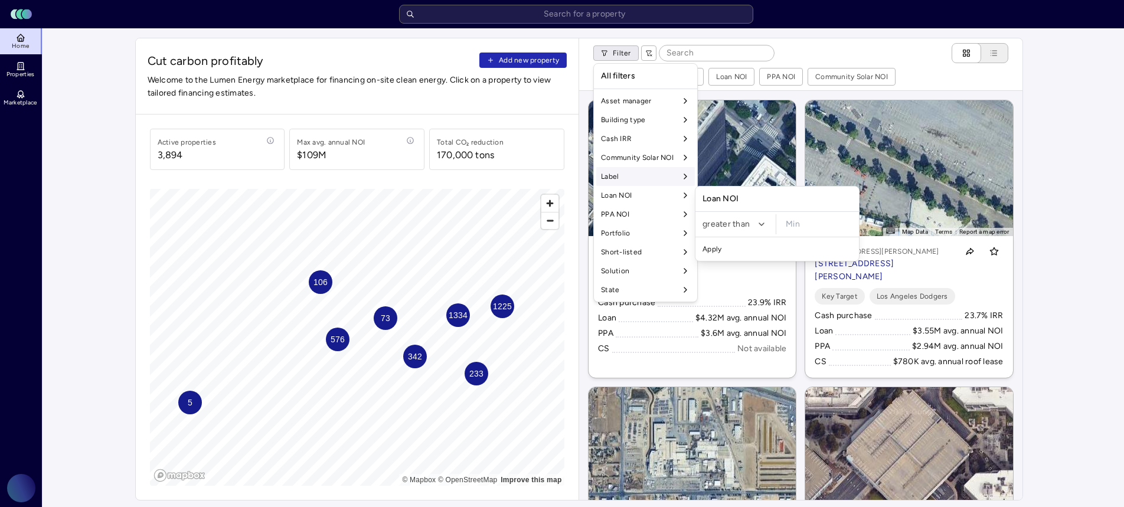
click at [655, 178] on div "Label" at bounding box center [645, 176] width 99 height 19
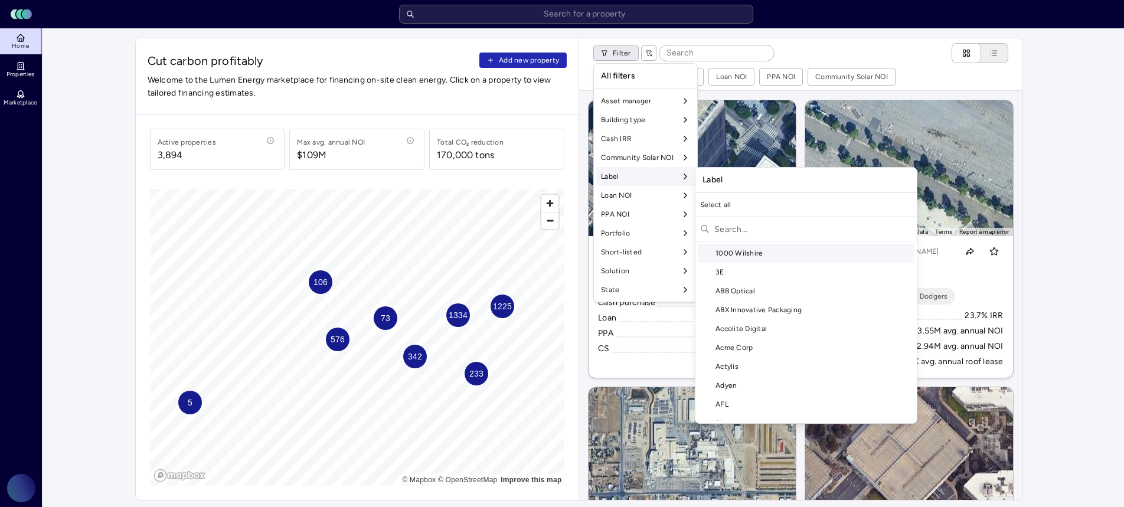
click at [753, 224] on input "text" at bounding box center [814, 229] width 198 height 19
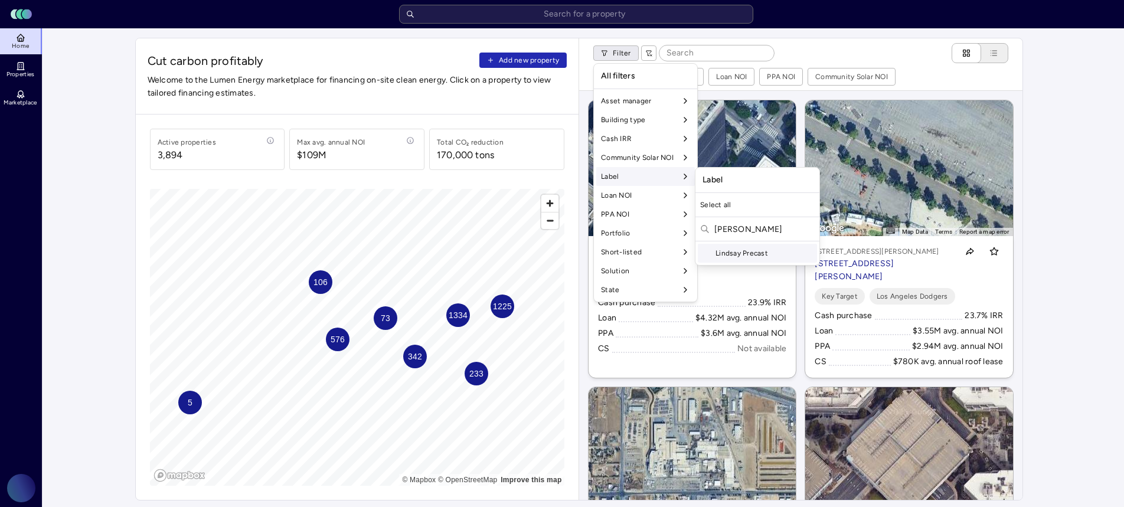
type input "lindsay"
click at [762, 257] on div "Lindsay Precast" at bounding box center [757, 253] width 119 height 19
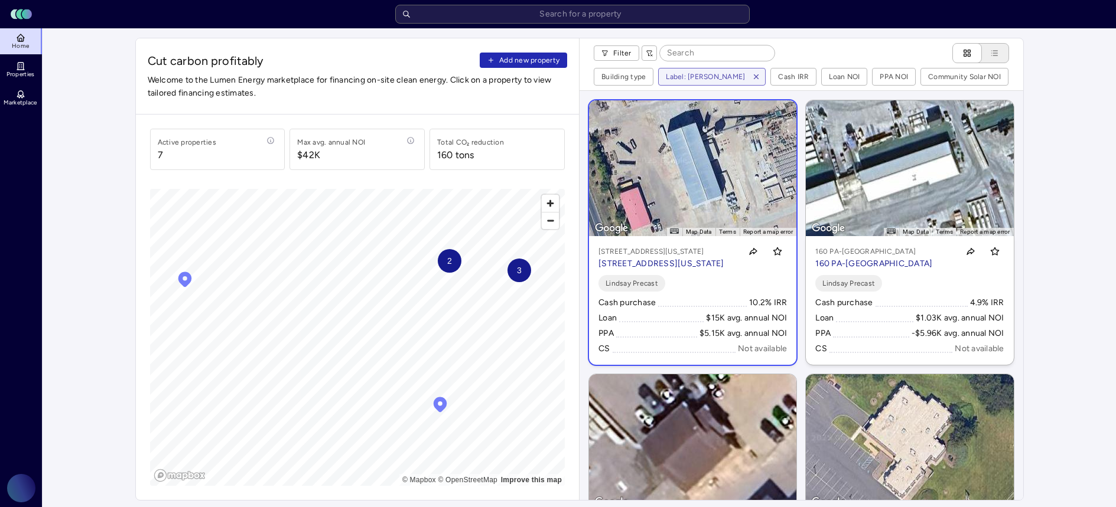
click at [666, 269] on p "[STREET_ADDRESS][US_STATE]" at bounding box center [661, 263] width 126 height 13
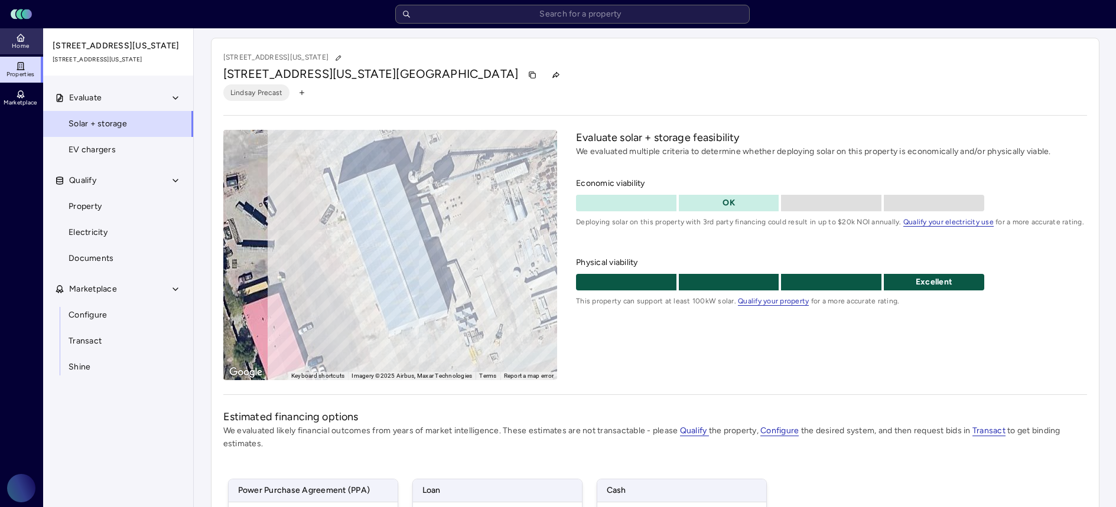
click at [23, 44] on span "Home" at bounding box center [20, 46] width 17 height 7
click at [151, 220] on link "Property" at bounding box center [118, 207] width 151 height 26
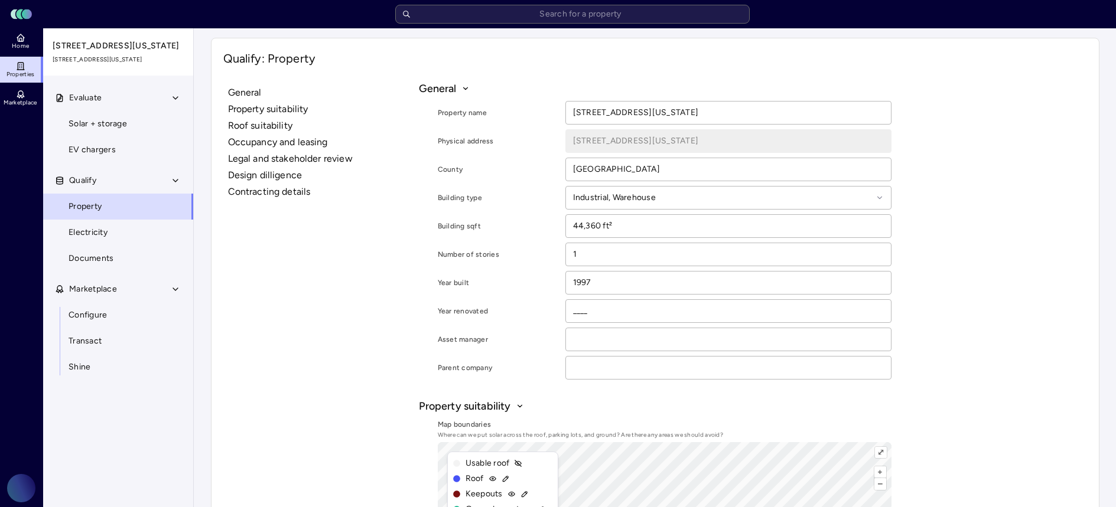
drag, startPoint x: 128, startPoint y: 56, endPoint x: 49, endPoint y: 45, distance: 79.8
click at [49, 45] on div "3330 E Las Vegas St, Colorado Springs, CO 80906 3330 E Las Vegas St, Colorado S…" at bounding box center [118, 51] width 151 height 47
copy span "[STREET_ADDRESS][US_STATE]"
click at [141, 137] on link "Solar + storage" at bounding box center [118, 124] width 151 height 26
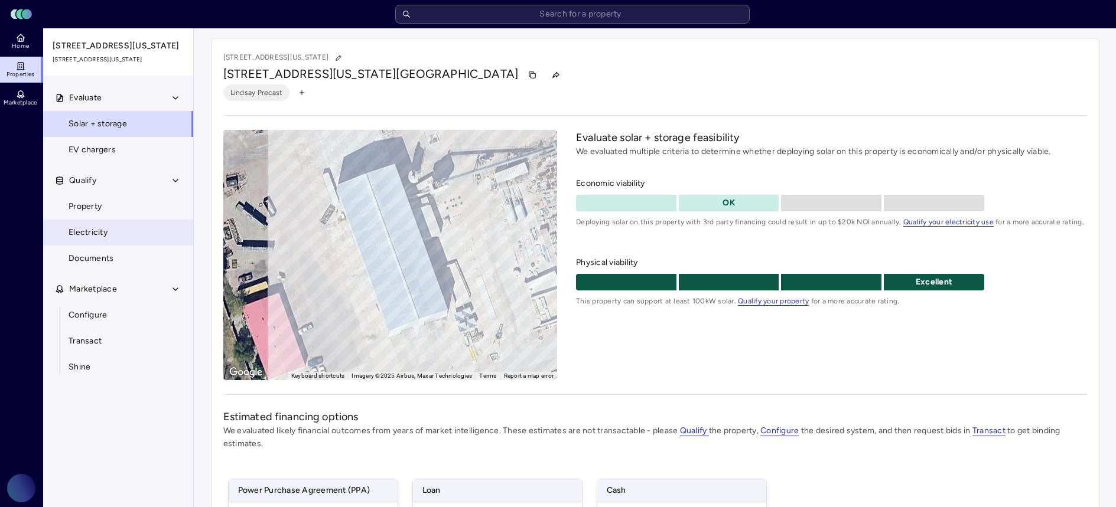
click at [115, 246] on link "Electricity" at bounding box center [118, 233] width 151 height 26
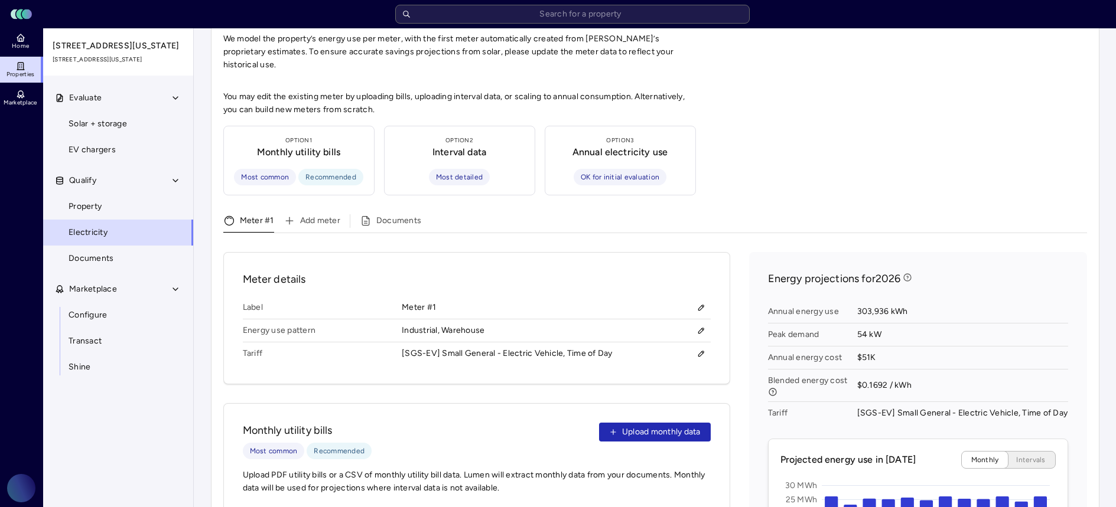
scroll to position [299, 0]
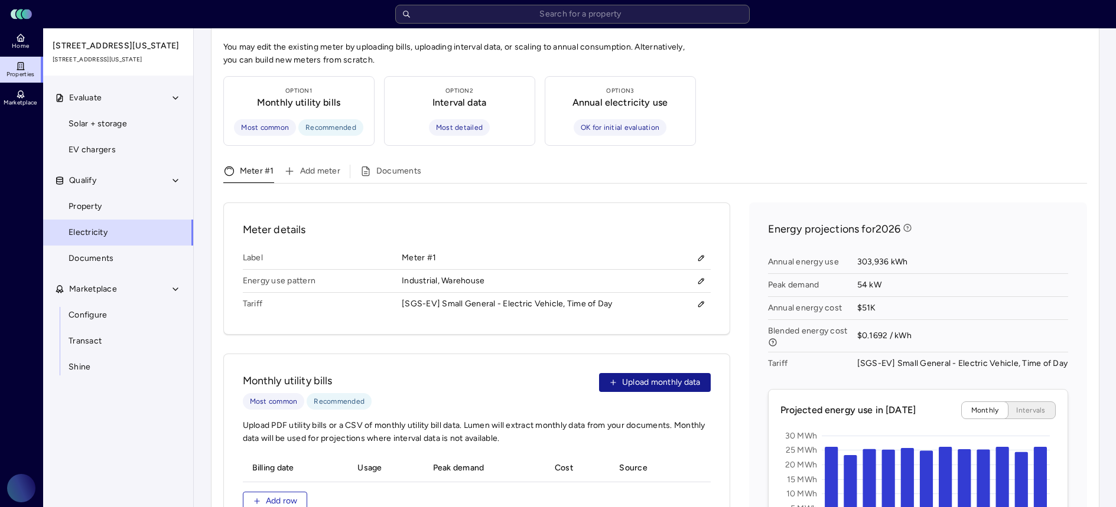
click at [633, 376] on span "Upload monthly data" at bounding box center [661, 382] width 79 height 13
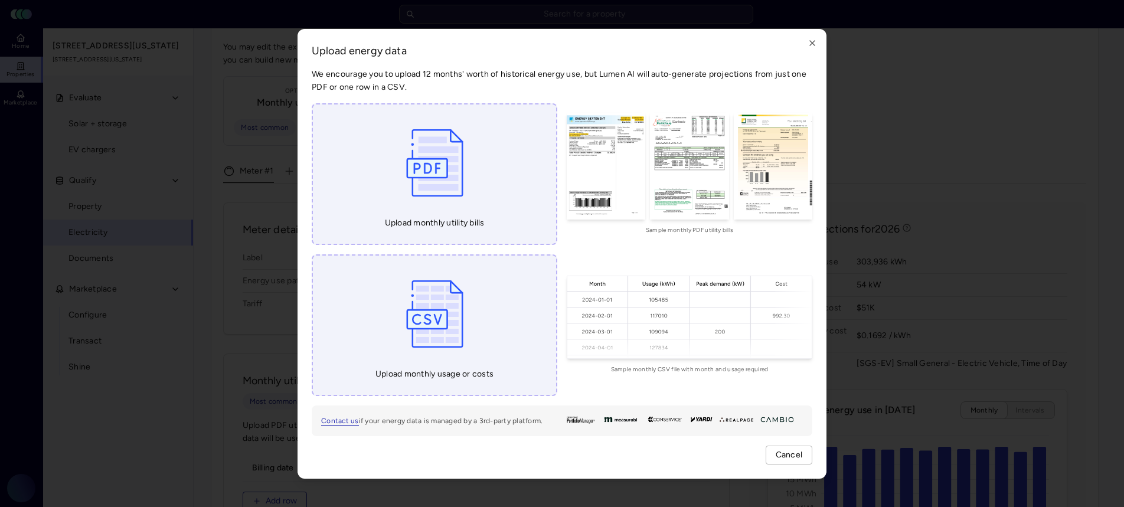
click at [457, 202] on img at bounding box center [434, 163] width 69 height 89
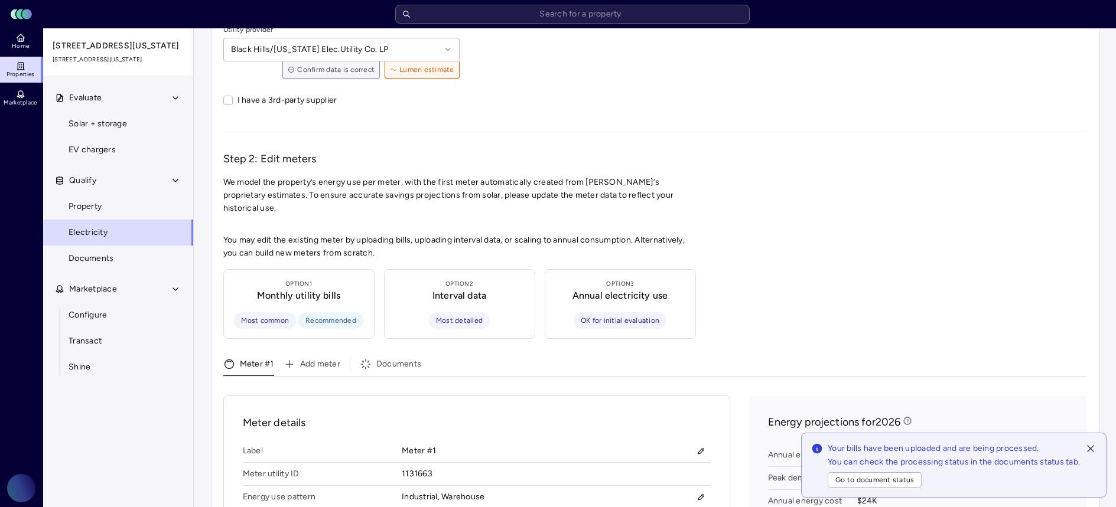
scroll to position [0, 0]
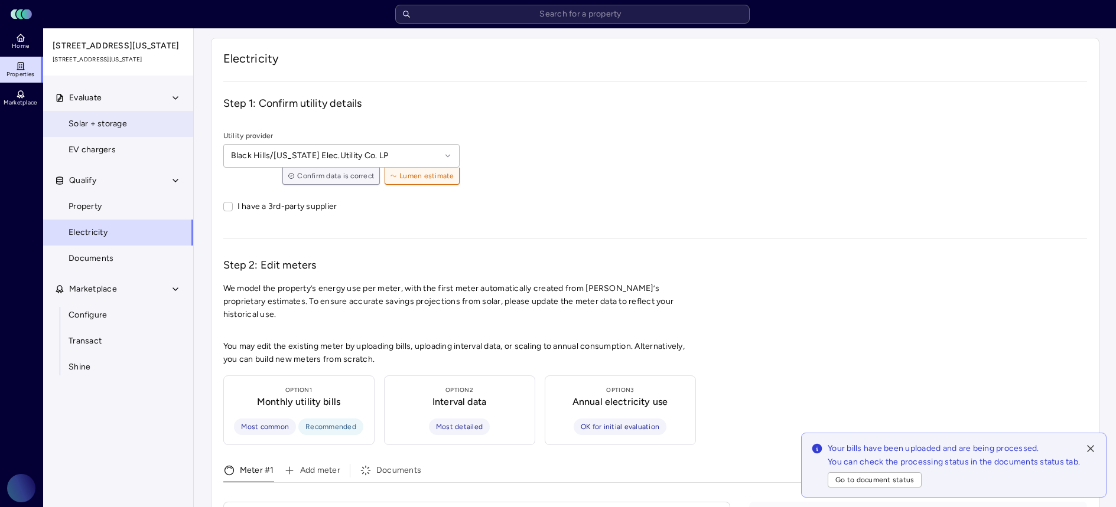
click at [151, 137] on link "Solar + storage" at bounding box center [118, 124] width 151 height 26
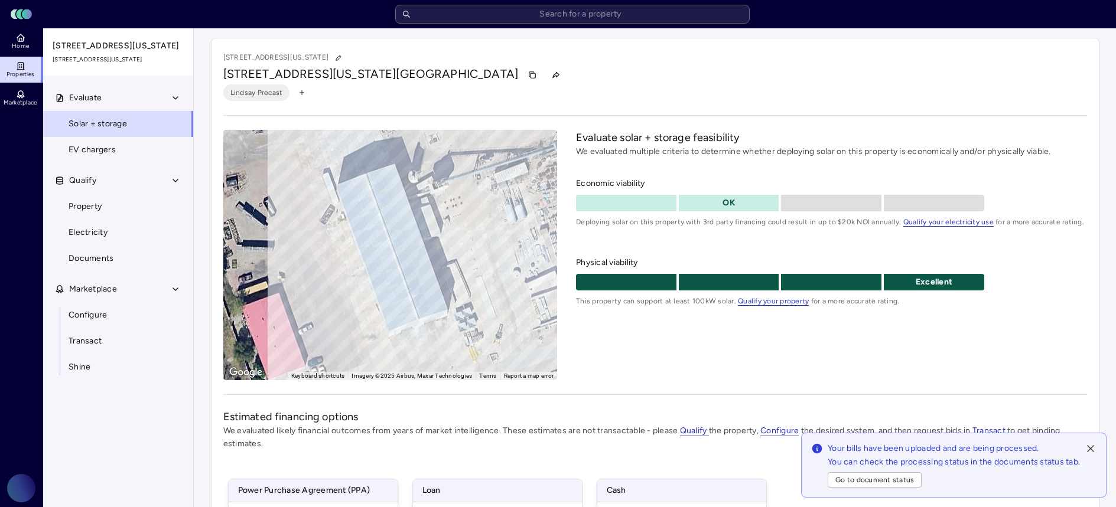
click at [1093, 446] on icon at bounding box center [1090, 449] width 6 height 6
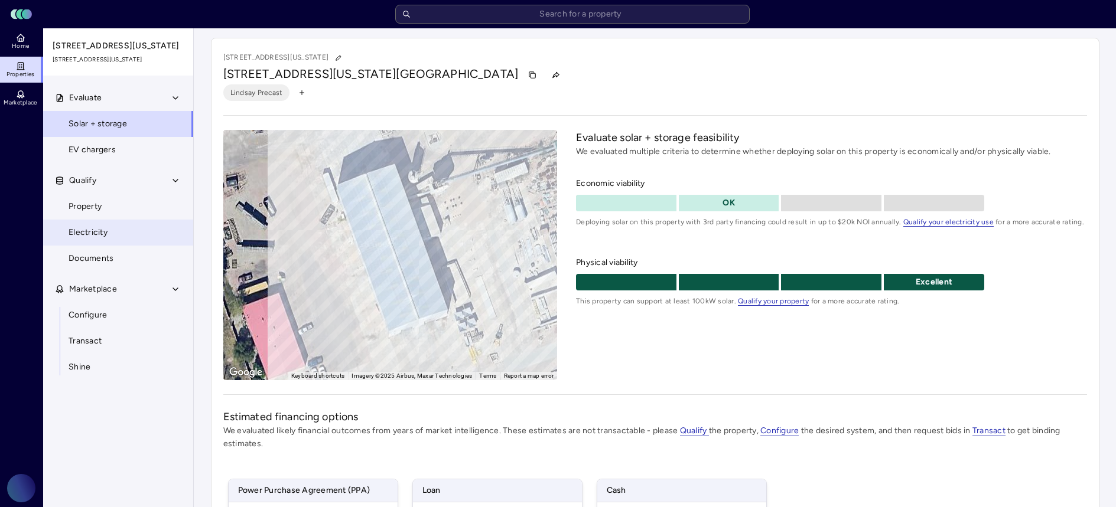
click at [127, 246] on link "Electricity" at bounding box center [118, 233] width 151 height 26
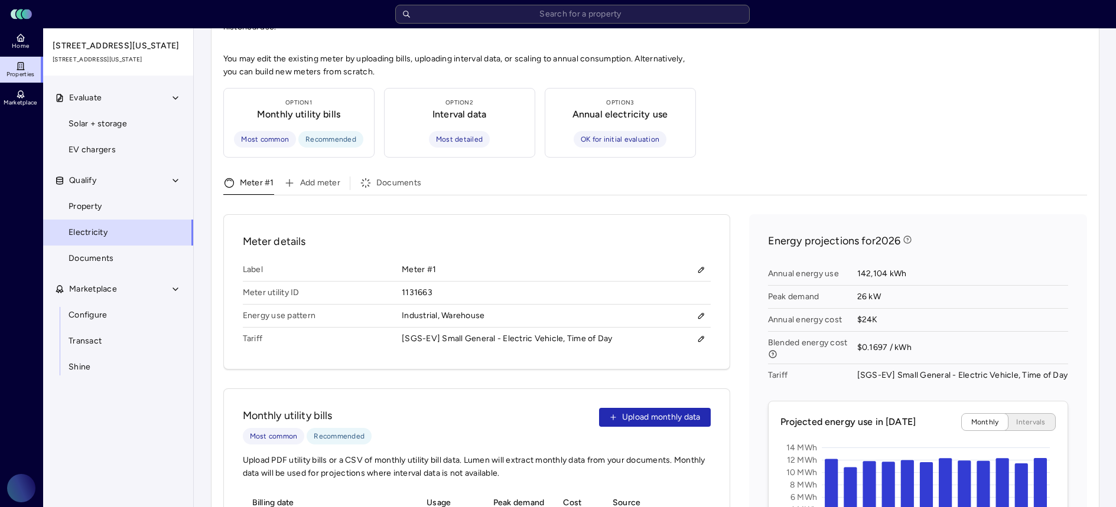
scroll to position [284, 0]
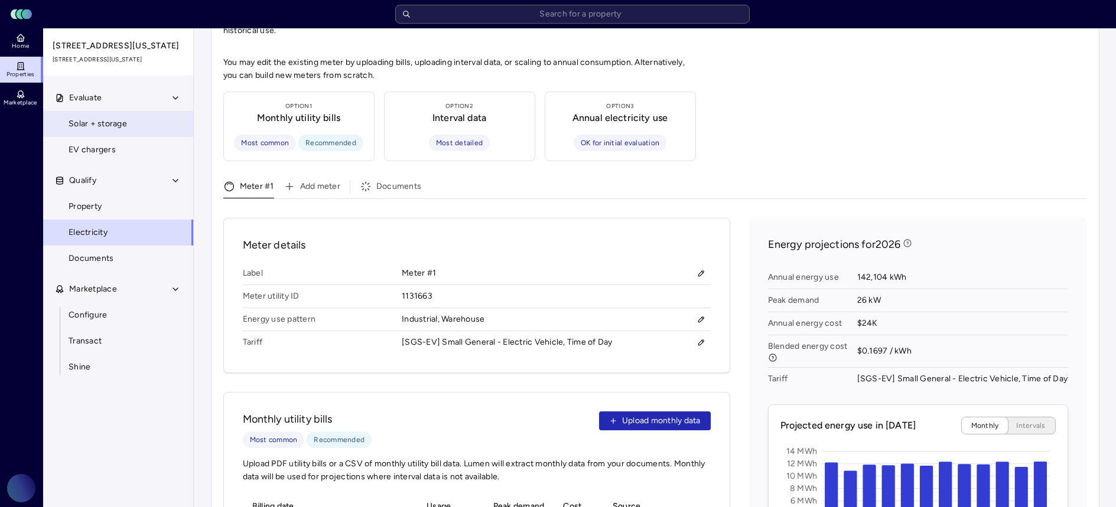
click at [96, 131] on span "Solar + storage" at bounding box center [98, 124] width 58 height 13
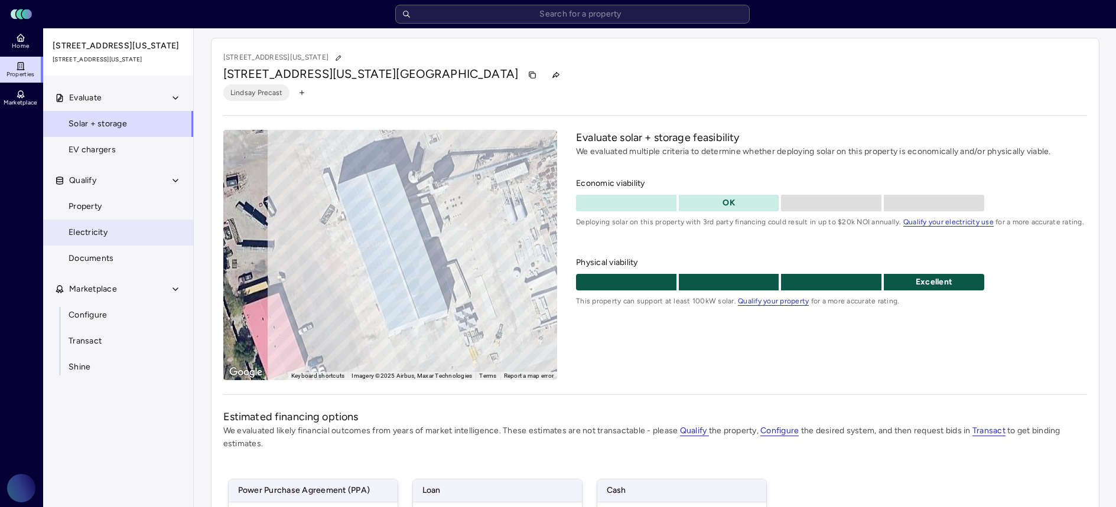
click at [120, 246] on link "Electricity" at bounding box center [118, 233] width 151 height 26
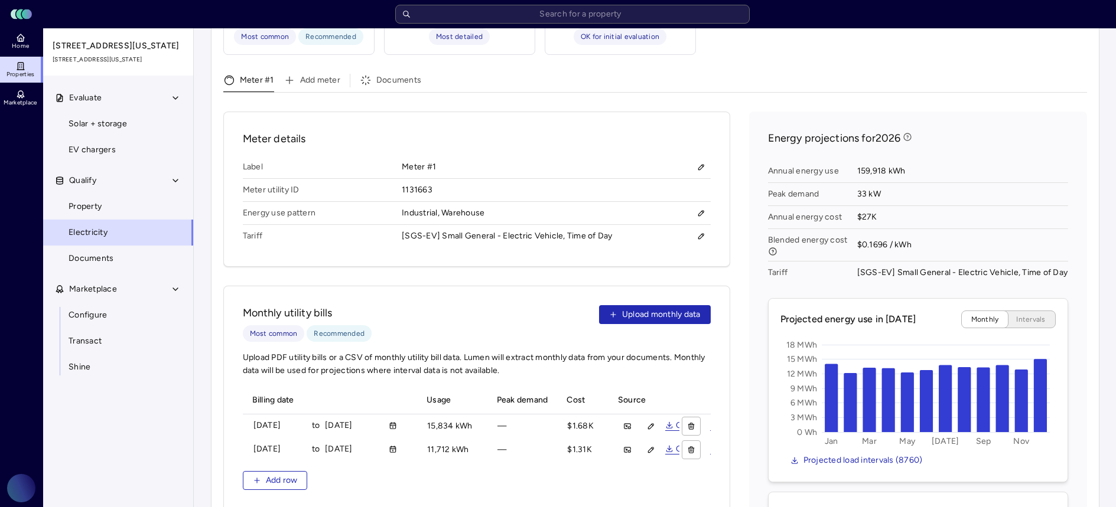
scroll to position [149, 0]
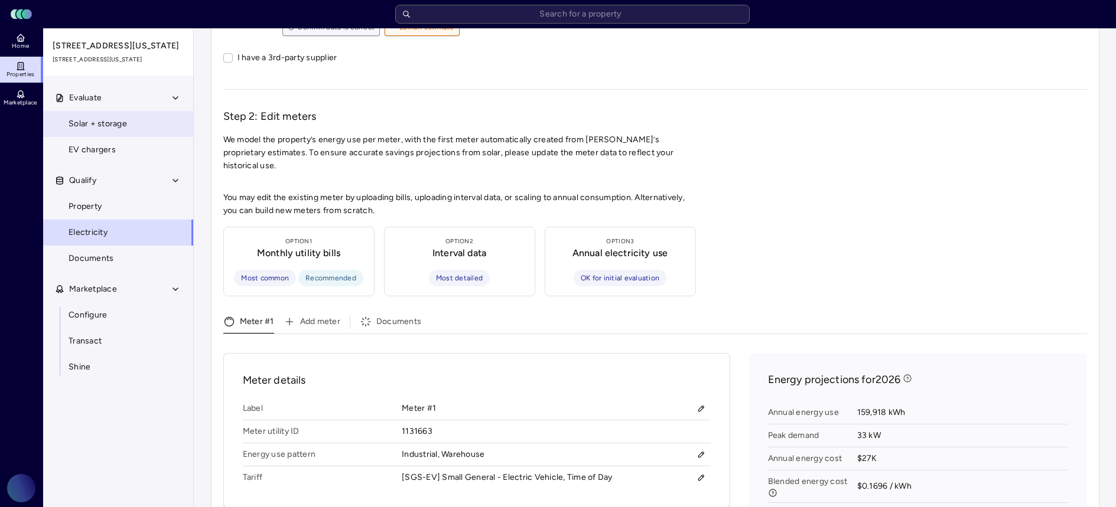
click at [137, 137] on link "Solar + storage" at bounding box center [118, 124] width 151 height 26
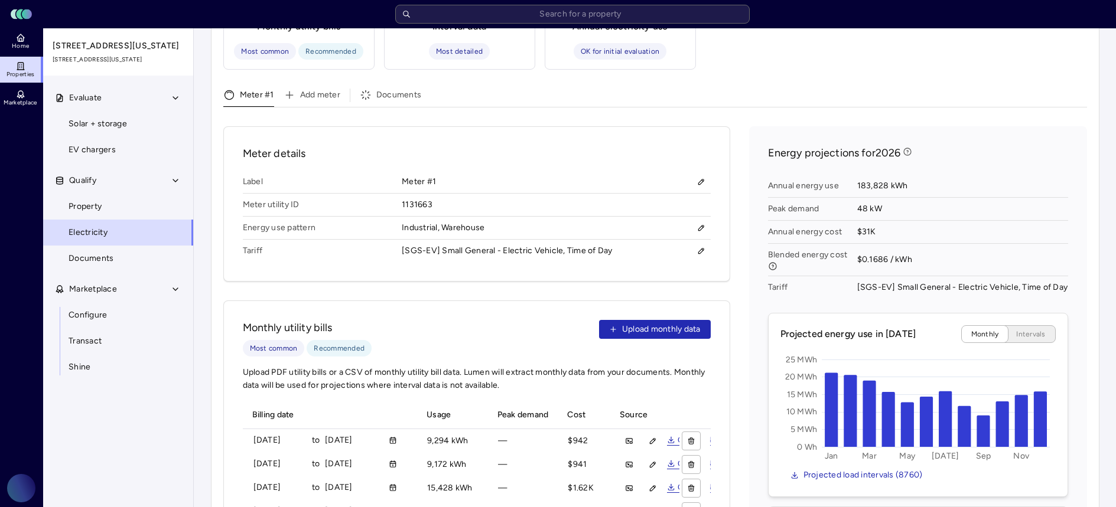
scroll to position [113, 0]
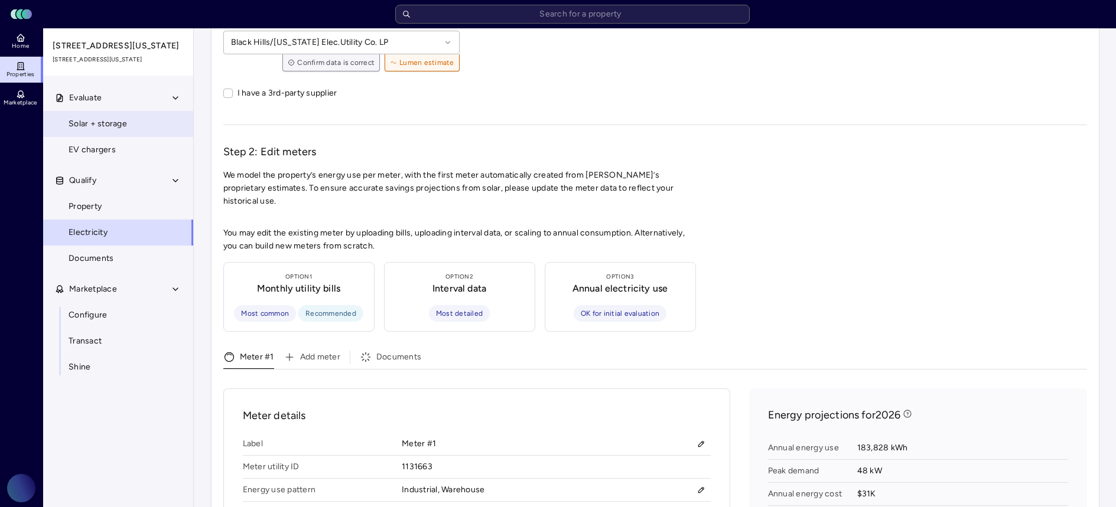
click at [114, 131] on span "Solar + storage" at bounding box center [98, 124] width 58 height 13
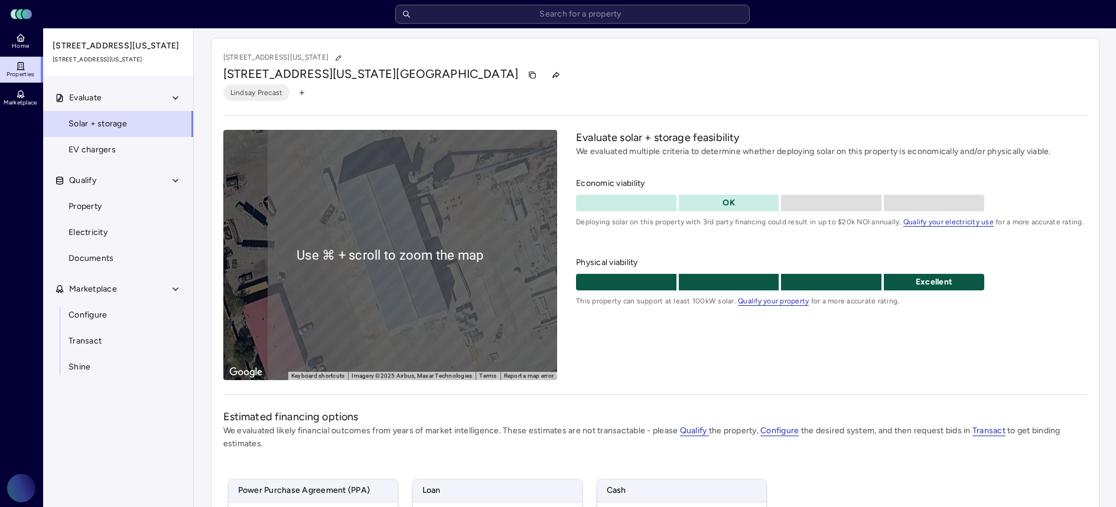
scroll to position [208, 0]
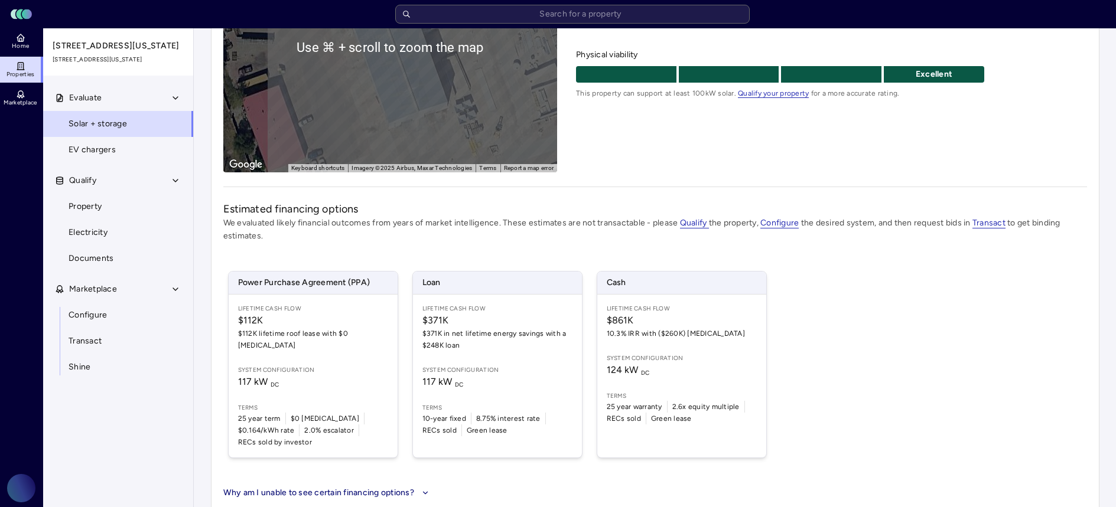
click at [876, 292] on div "Power Purchase Agreement (PPA) Lifetime Cash Flow $112K $112K lifetime roof lea…" at bounding box center [654, 365] width 863 height 216
click at [951, 311] on div "Power Purchase Agreement (PPA) Lifetime Cash Flow $112K $112K lifetime roof lea…" at bounding box center [654, 365] width 863 height 216
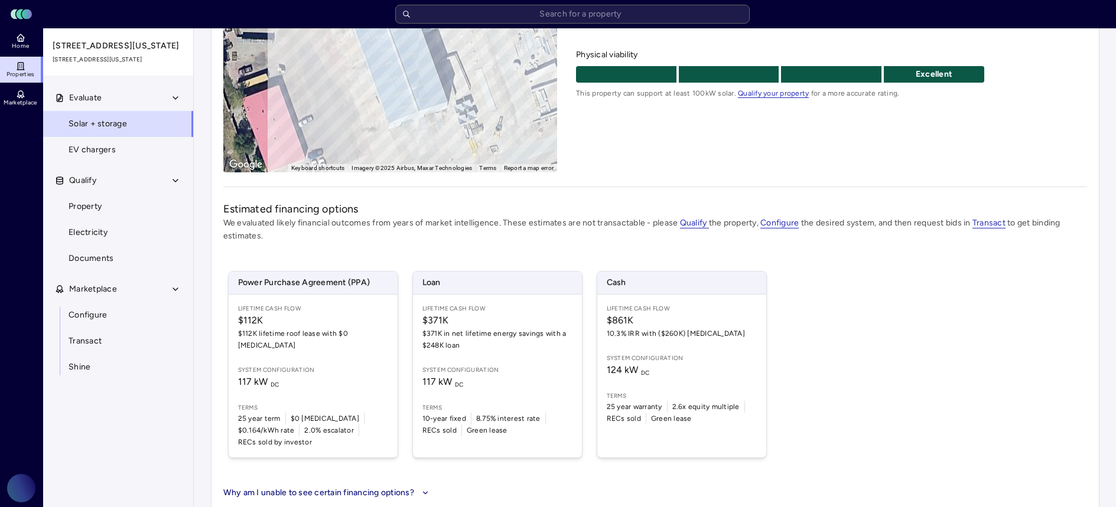
click at [976, 311] on div "Power Purchase Agreement (PPA) Lifetime Cash Flow $112K $112K lifetime roof lea…" at bounding box center [654, 365] width 863 height 216
click at [914, 312] on div "Power Purchase Agreement (PPA) Lifetime Cash Flow $112K $112K lifetime roof lea…" at bounding box center [654, 365] width 863 height 216
